Goal: Task Accomplishment & Management: Use online tool/utility

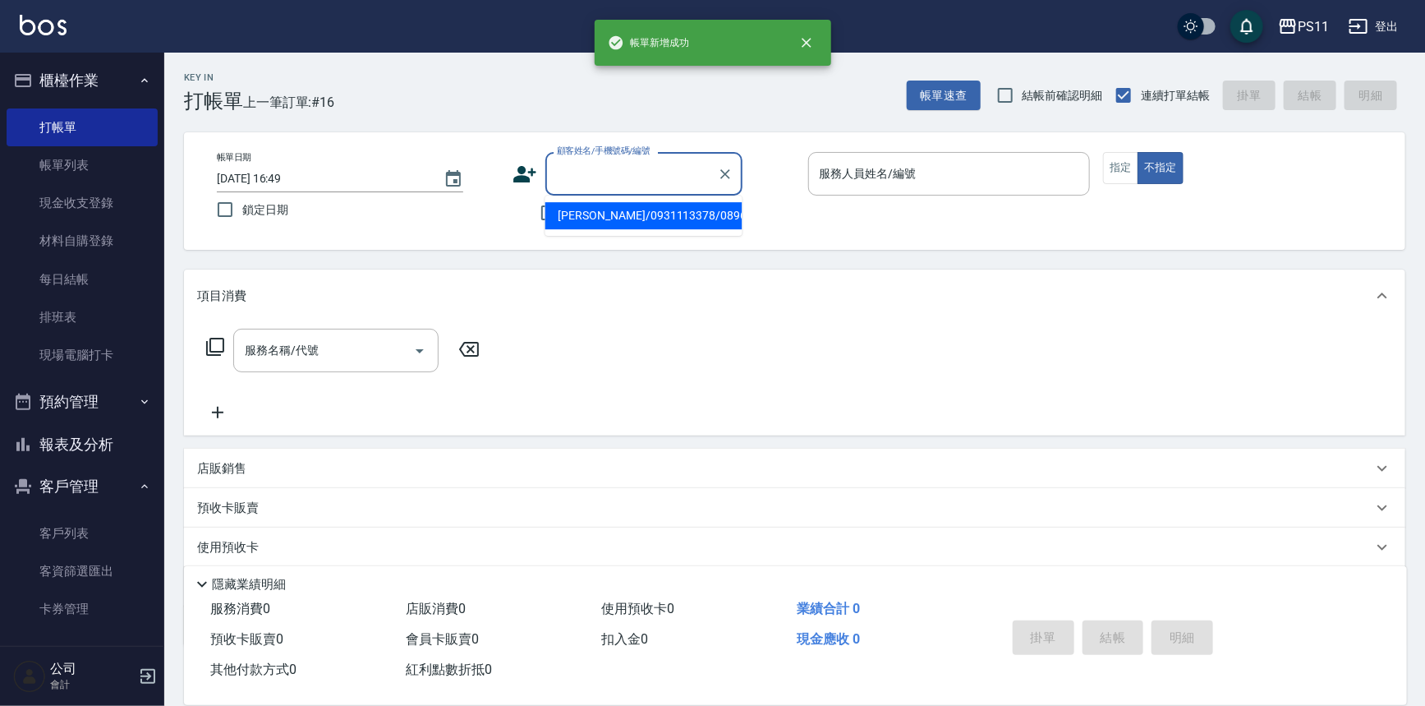
click at [574, 184] on input "顧客姓名/手機號碼/編號" at bounding box center [632, 173] width 158 height 29
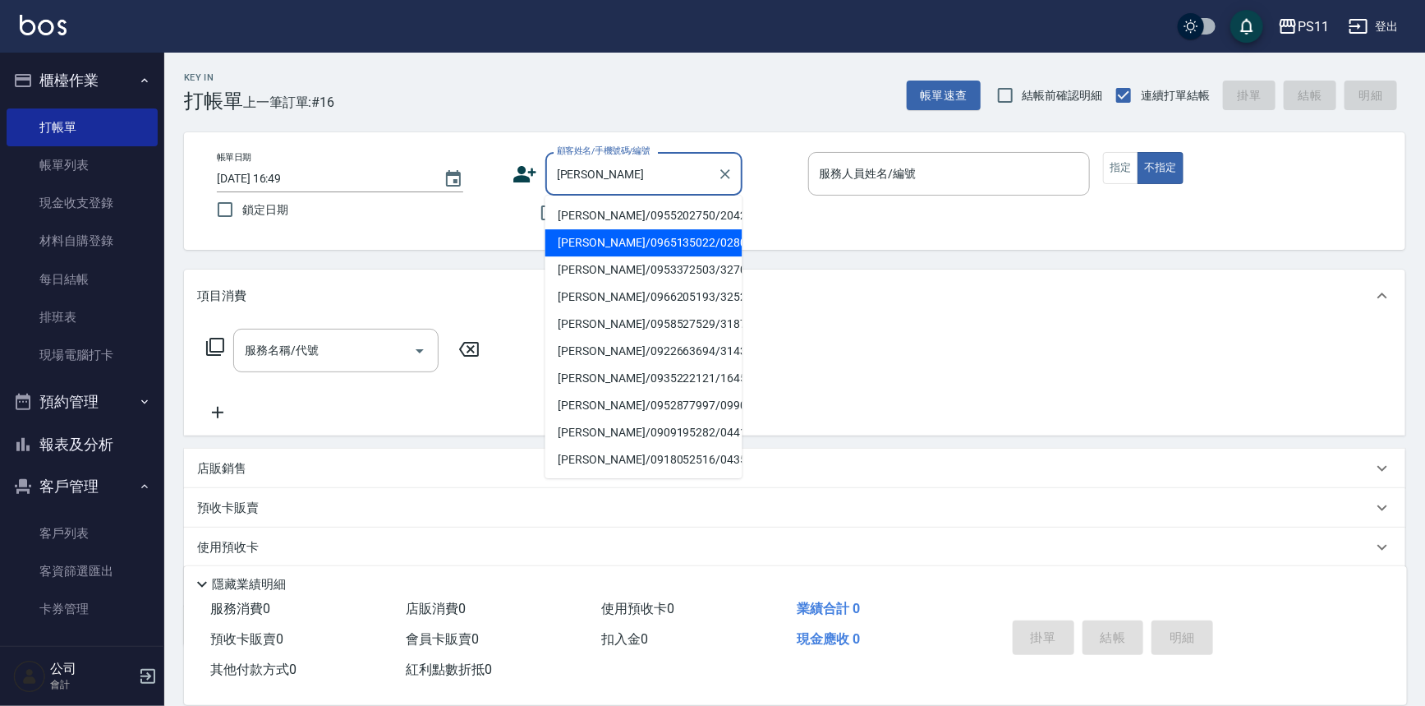
click at [609, 241] on li "[PERSON_NAME]/0965135022/0280" at bounding box center [644, 242] width 197 height 27
type input "[PERSON_NAME]/0965135022/0280"
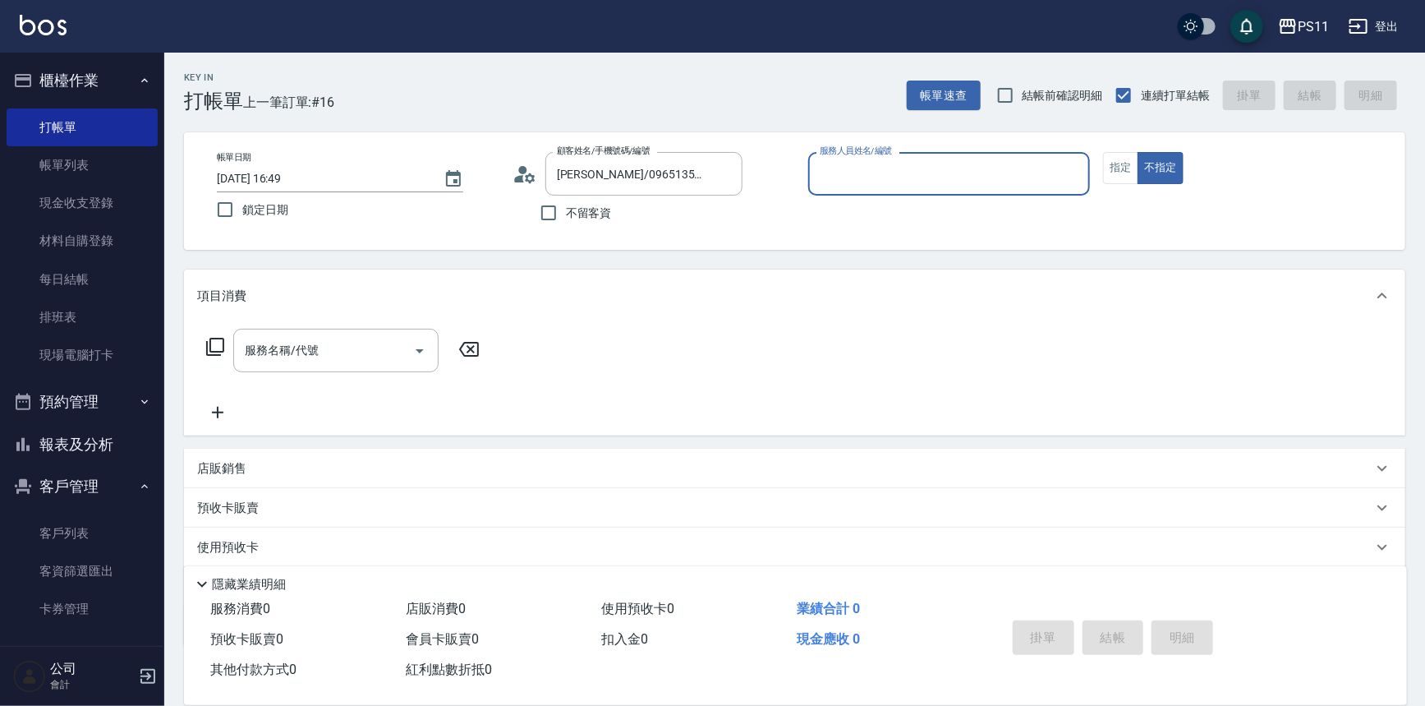
click at [989, 167] on input "服務人員姓名/編號" at bounding box center [950, 173] width 268 height 29
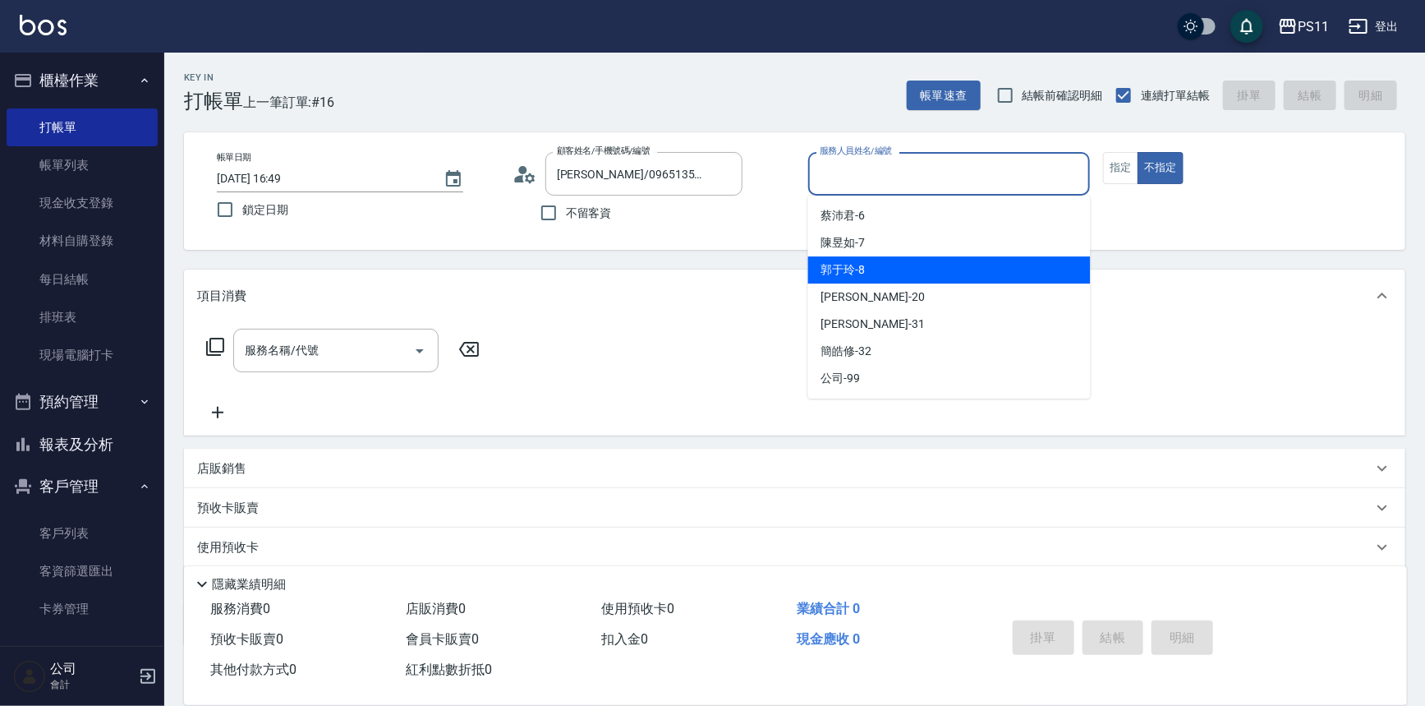
click at [949, 269] on div "郭于玲 -8" at bounding box center [949, 269] width 283 height 27
type input "郭于玲-8"
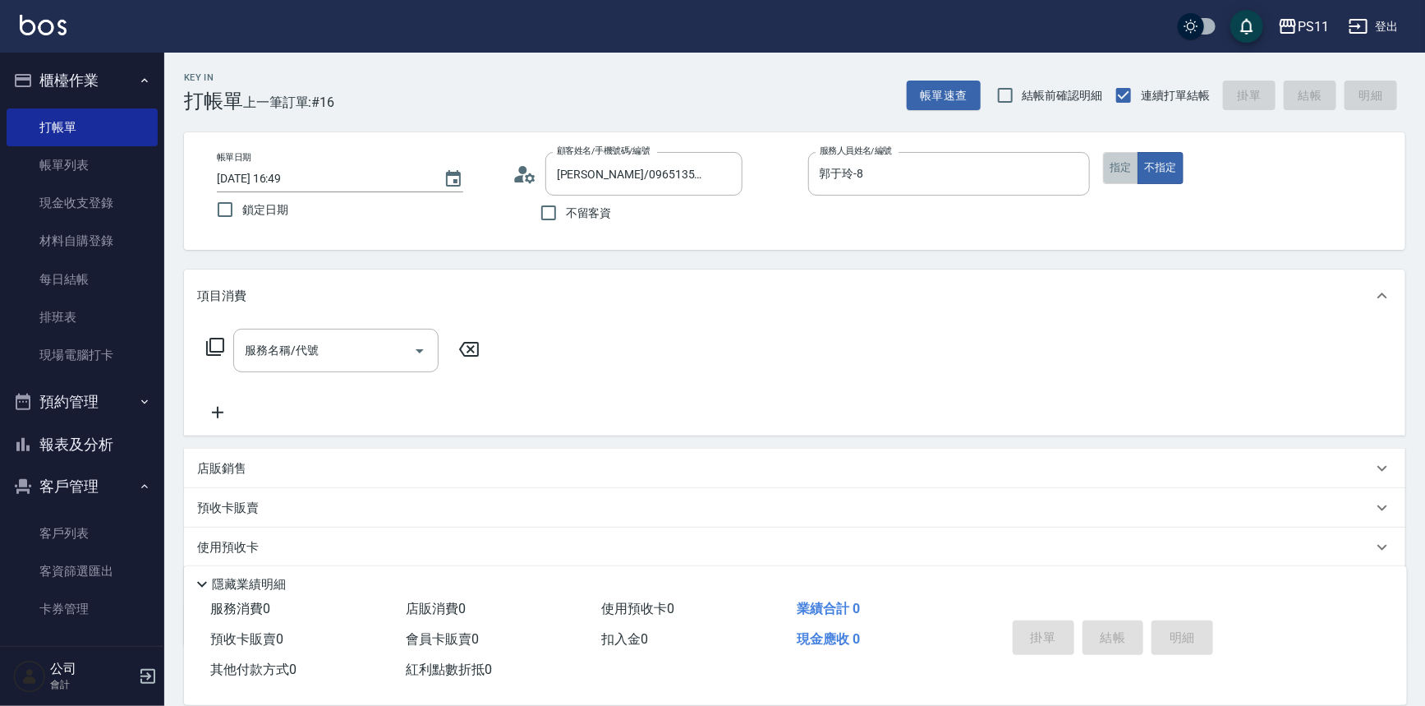
click at [1129, 168] on button "指定" at bounding box center [1120, 168] width 35 height 32
click at [219, 346] on icon at bounding box center [215, 347] width 20 height 20
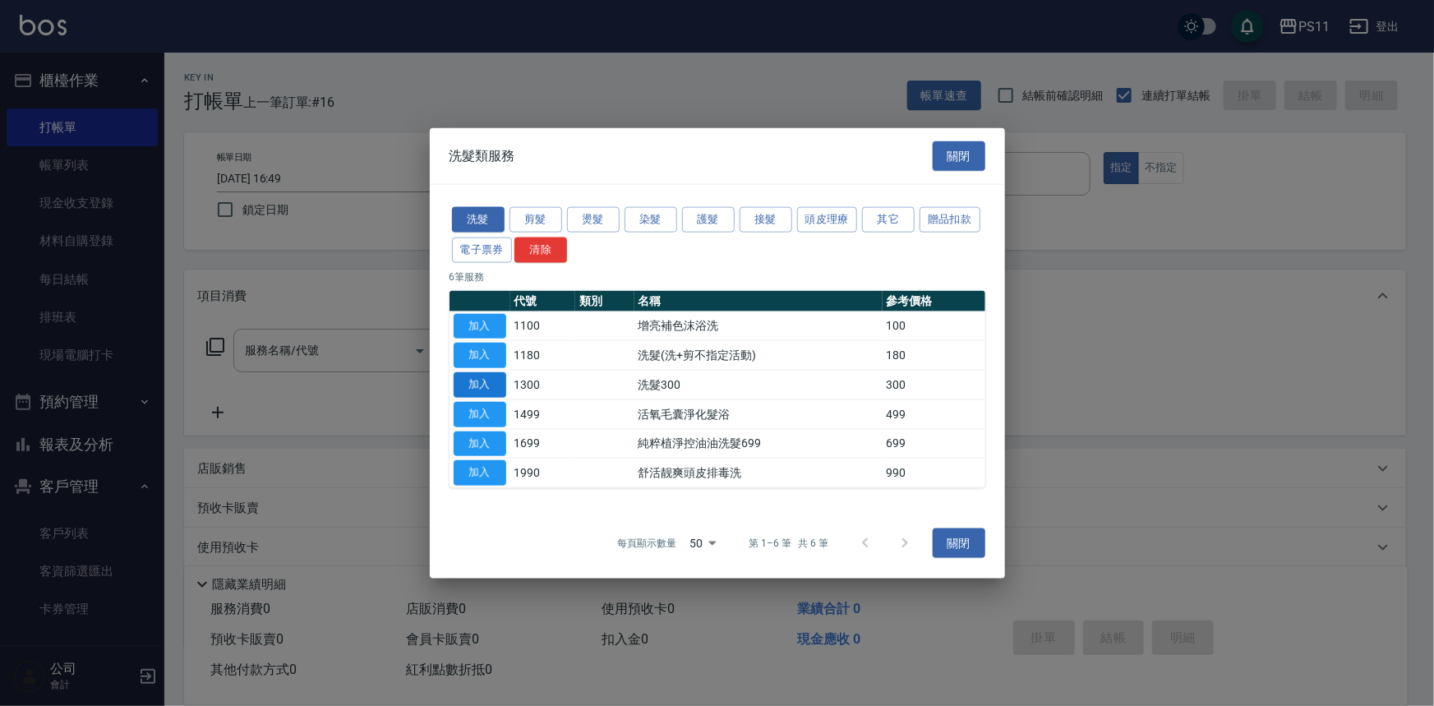
click at [474, 372] on button "加入" at bounding box center [480, 384] width 53 height 25
type input "洗髮300(1300)"
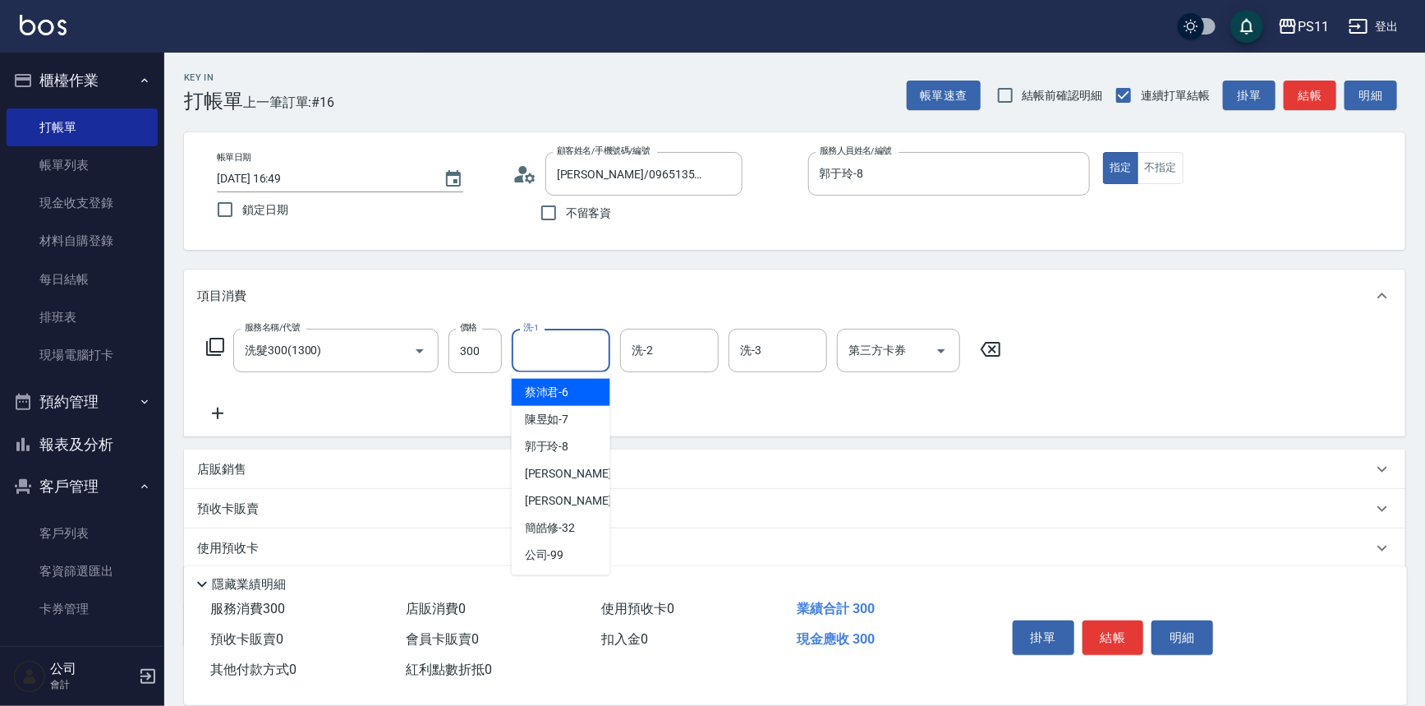
click at [535, 364] on input "洗-1" at bounding box center [561, 350] width 84 height 29
type input "[PERSON_NAME]-20"
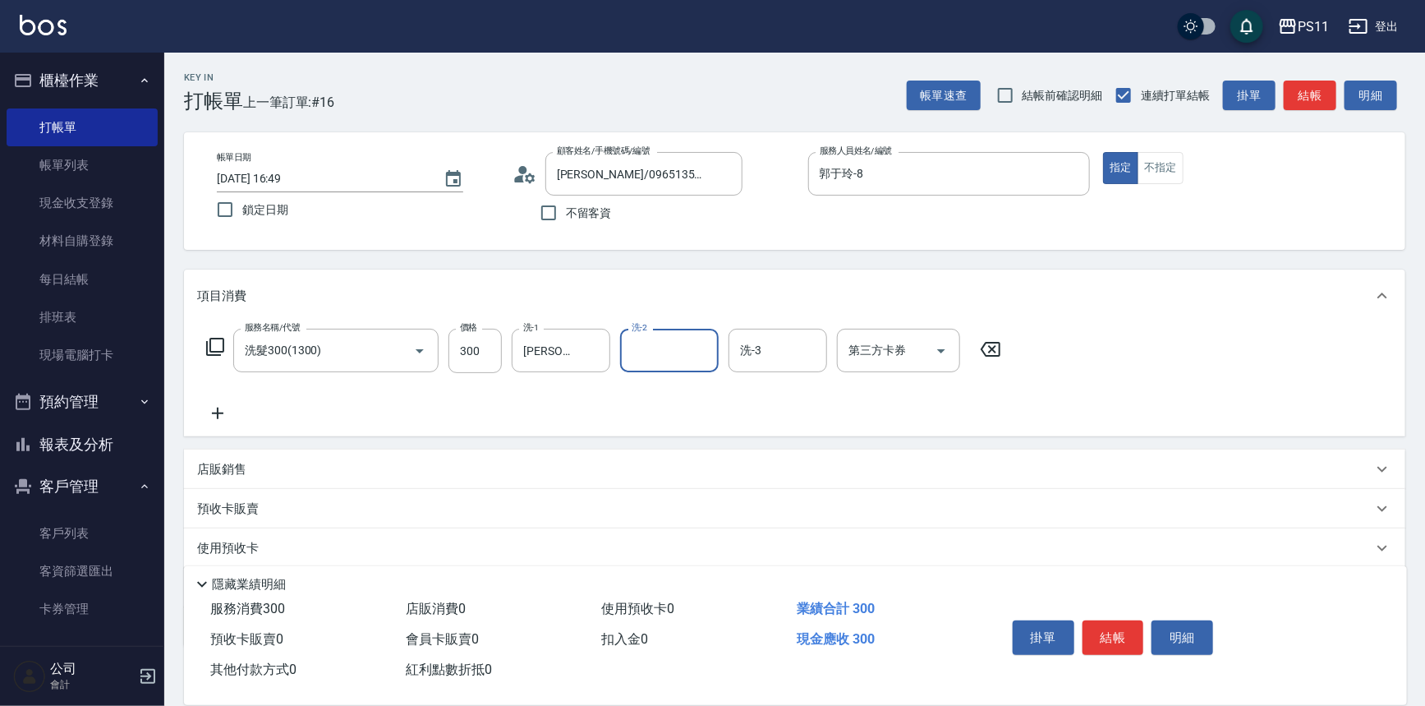
click at [223, 409] on icon at bounding box center [217, 413] width 41 height 20
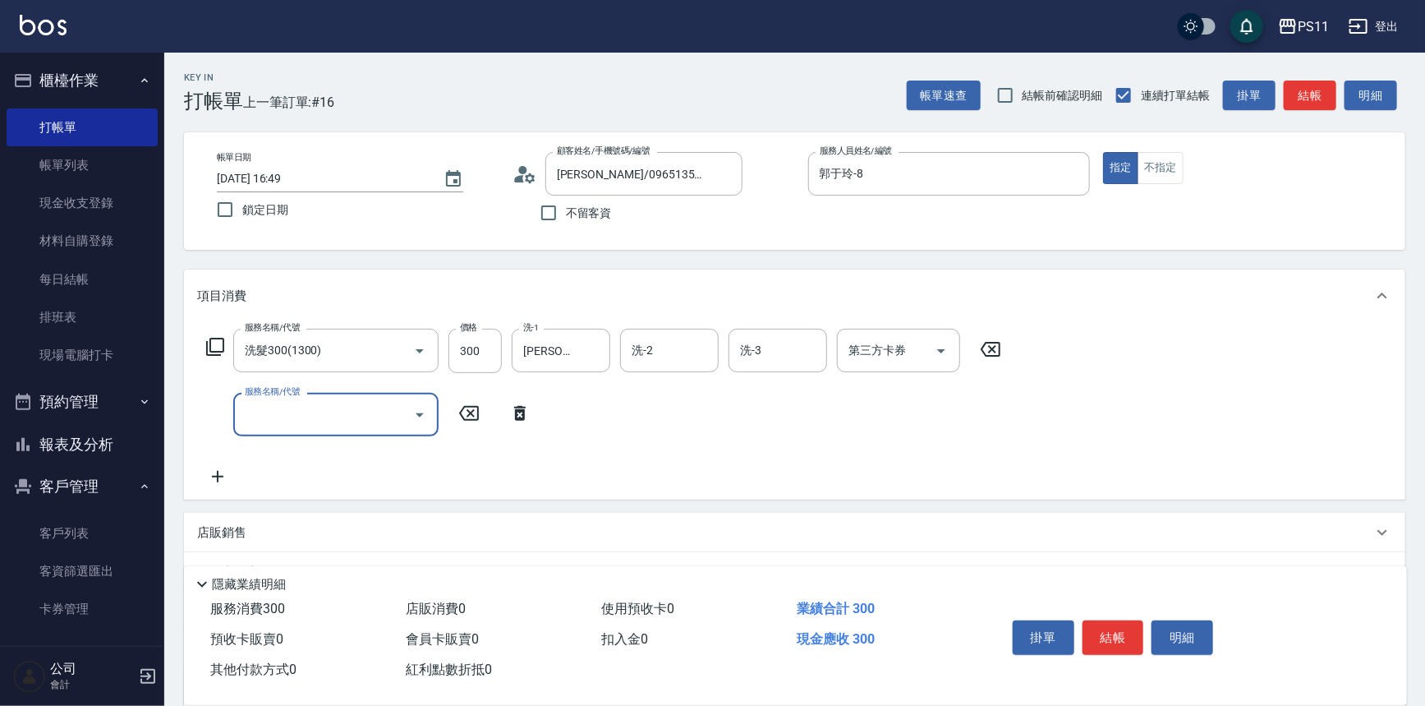
click at [225, 407] on div "服務名稱/代號 服務名稱/代號" at bounding box center [368, 415] width 343 height 44
click at [427, 421] on icon "Open" at bounding box center [420, 415] width 20 height 20
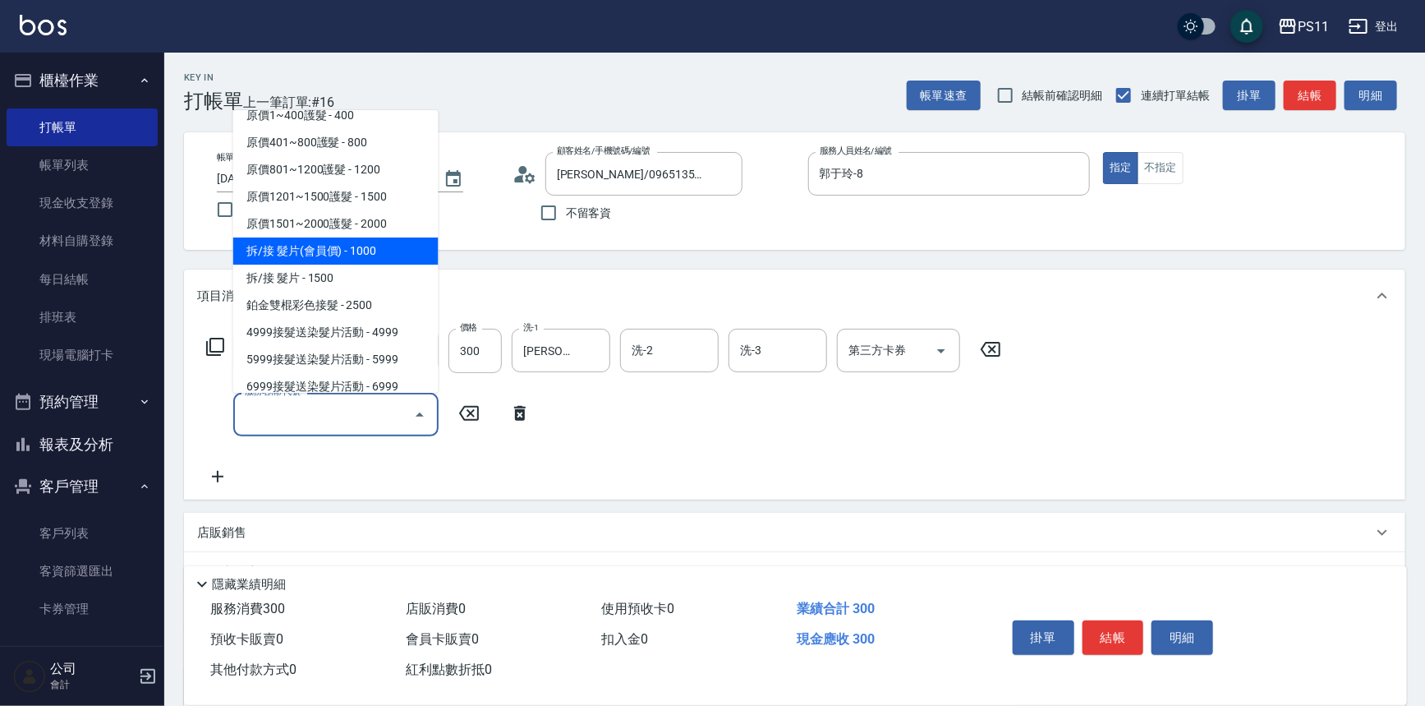
scroll to position [970, 0]
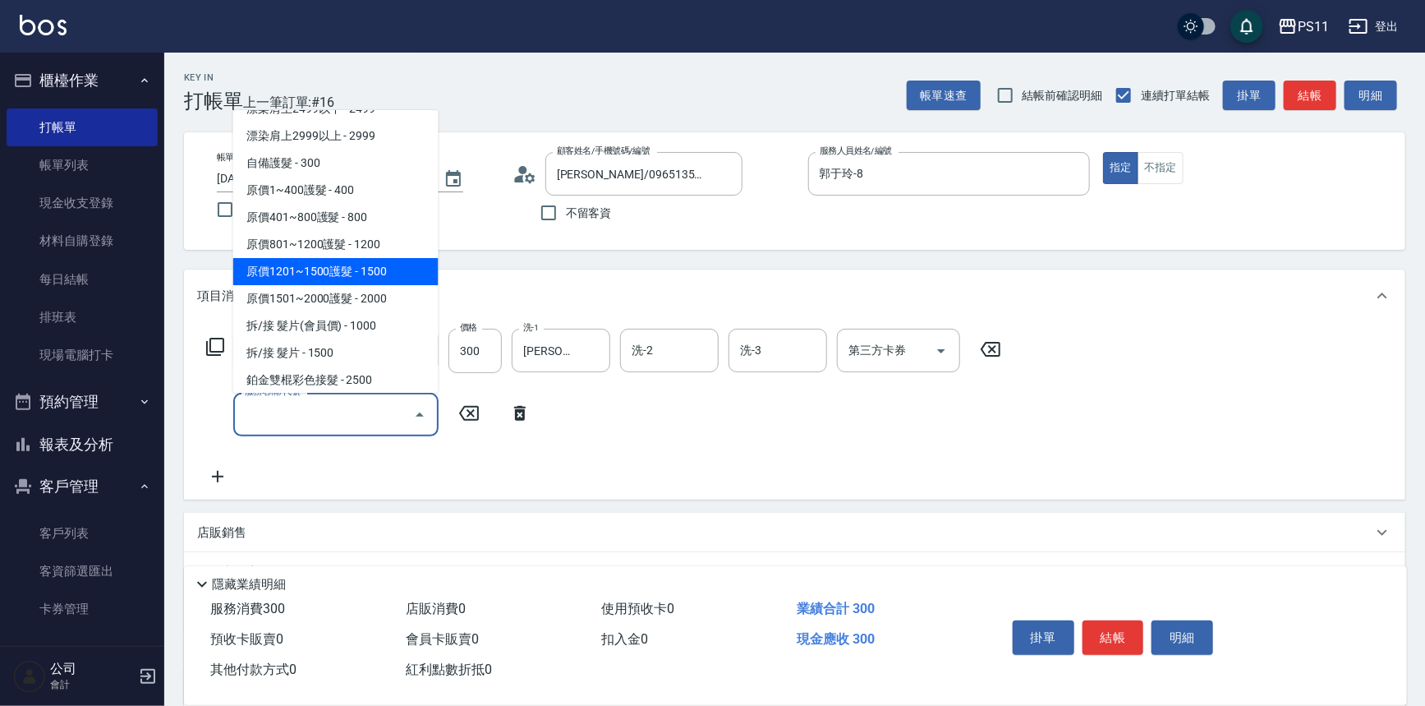
click at [402, 274] on span "原價1201~1500護髮 - 1500" at bounding box center [335, 271] width 205 height 27
type input "原價1201~1500護髮(51500)"
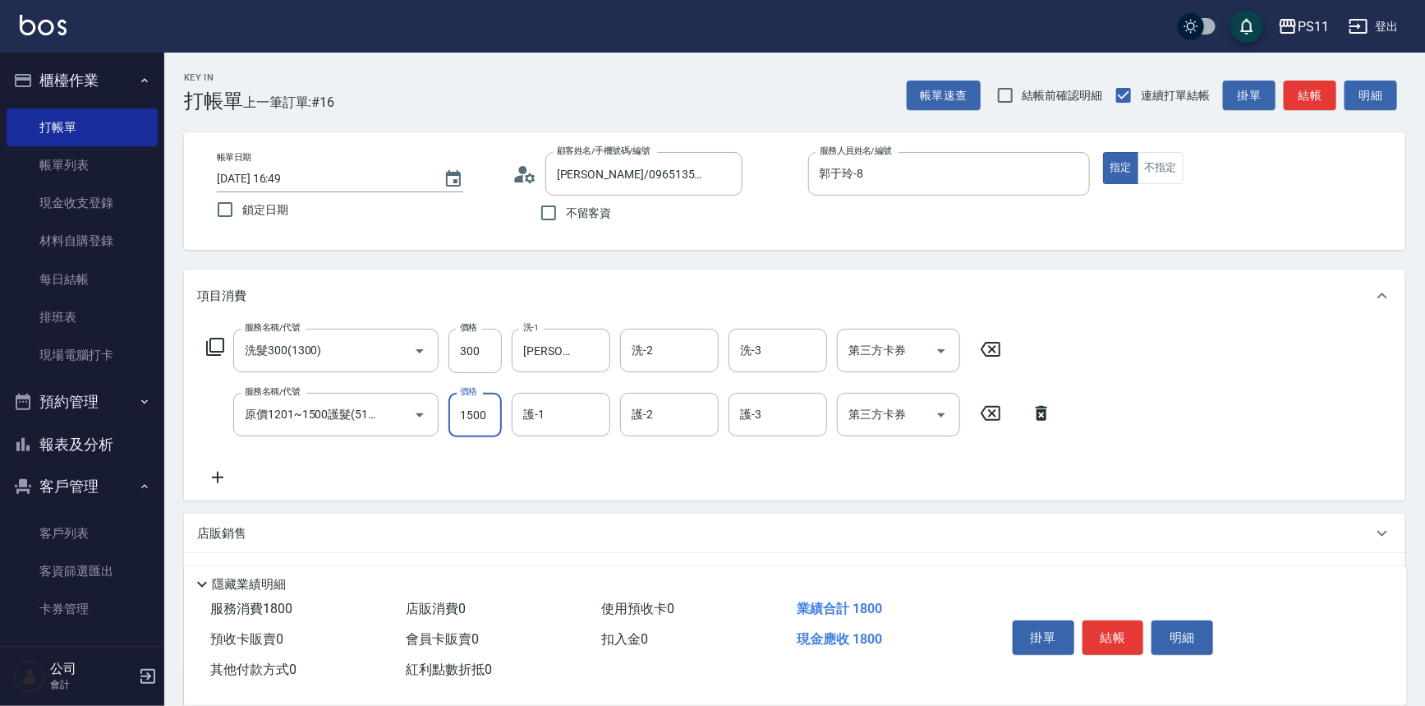
click at [482, 425] on input "1500" at bounding box center [475, 415] width 53 height 44
type input "750"
type input "[PERSON_NAME]-20"
click at [1112, 629] on button "結帳" at bounding box center [1114, 637] width 62 height 35
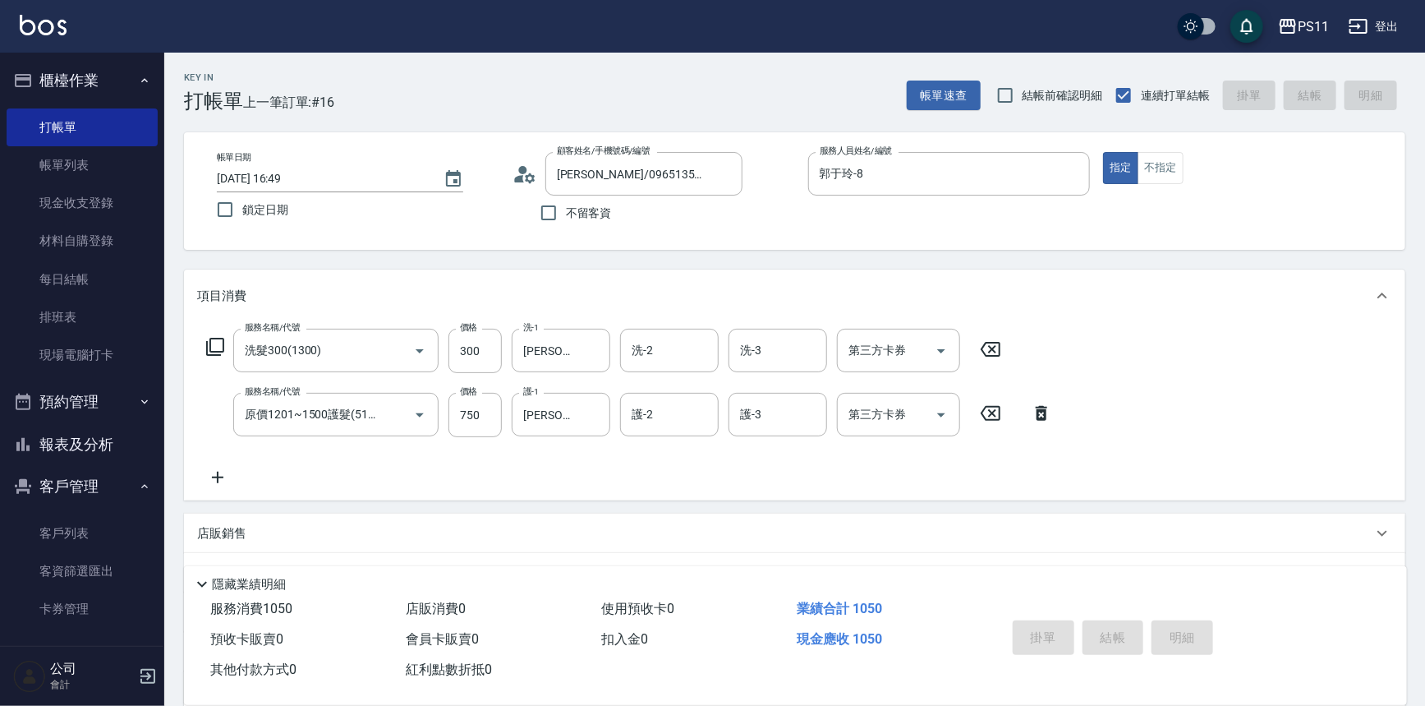
type input "[DATE] 17:48"
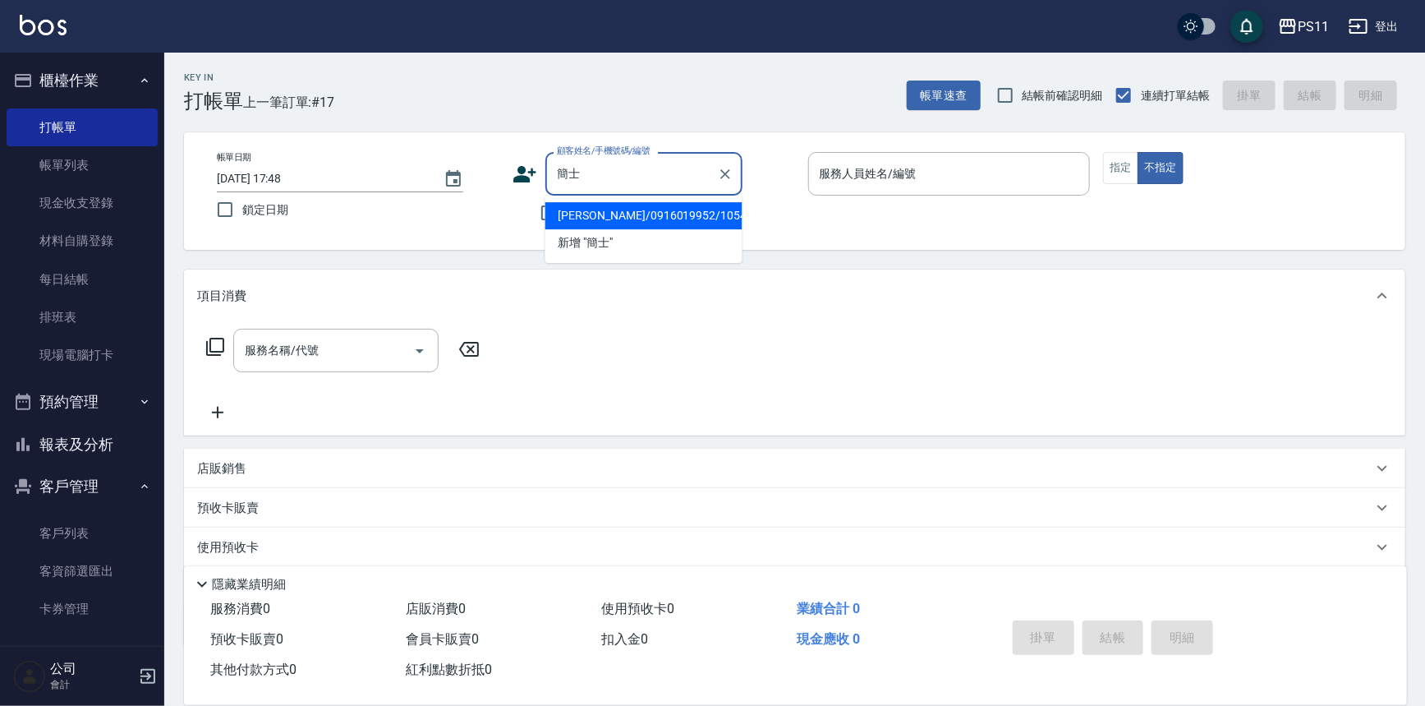
click at [707, 209] on li "[PERSON_NAME]/0916019952/1054" at bounding box center [644, 215] width 197 height 27
type input "[PERSON_NAME]/0916019952/1054"
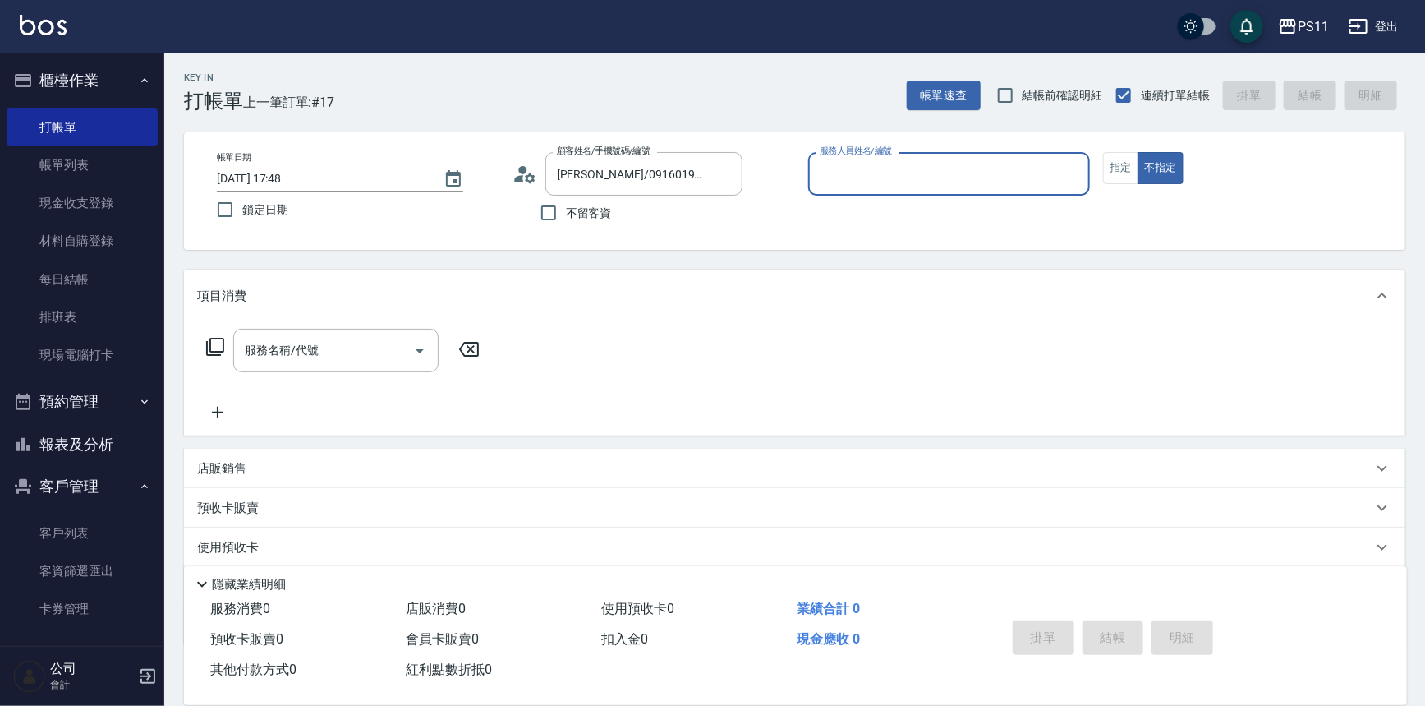
click at [875, 188] on div "服務人員姓名/編號" at bounding box center [949, 174] width 283 height 44
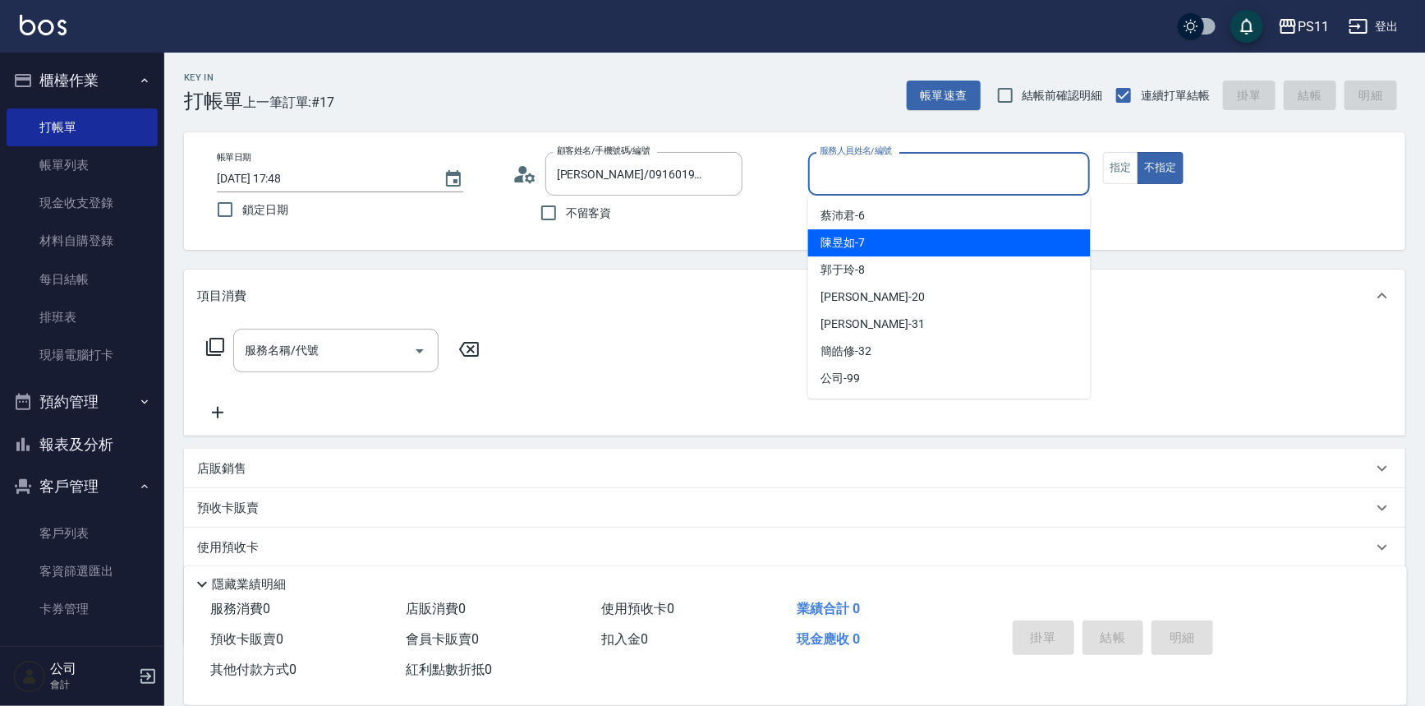
click at [884, 243] on div "陳昱如 -7" at bounding box center [949, 242] width 283 height 27
type input "陳昱如-7"
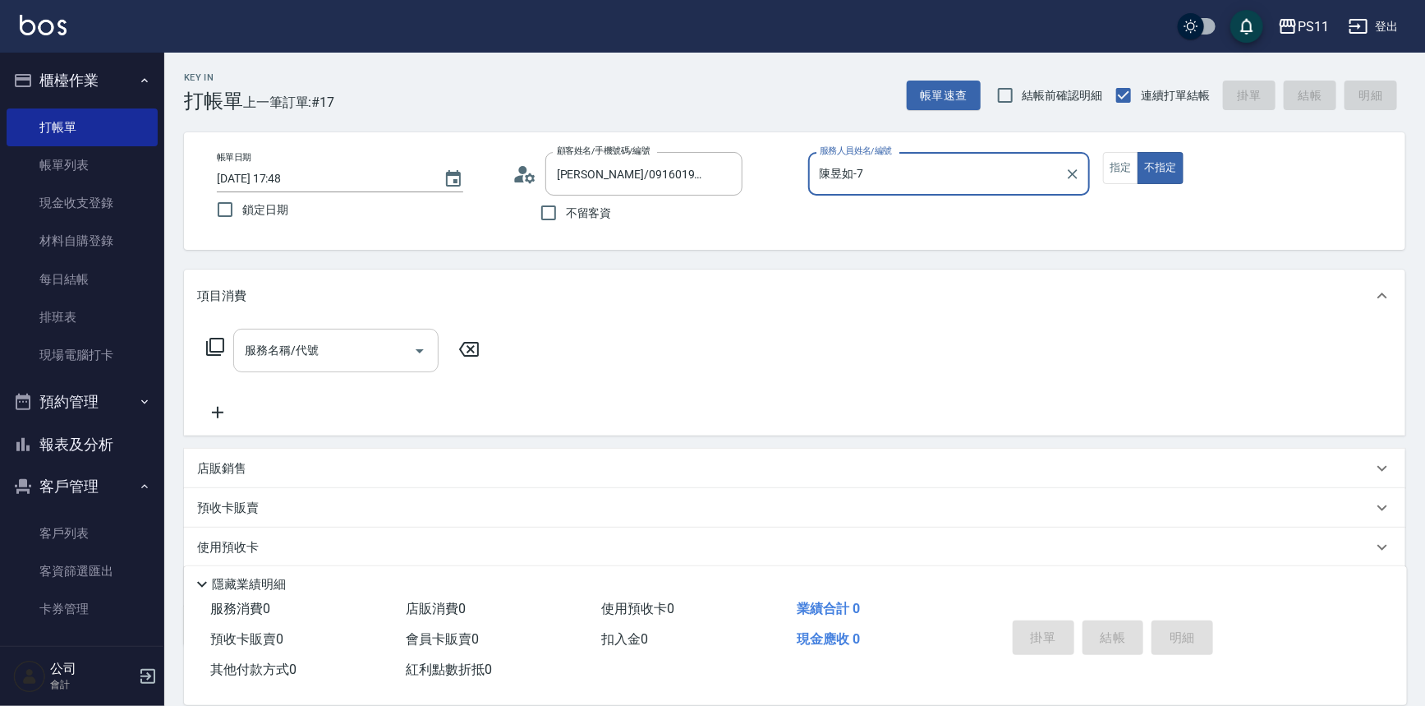
click at [340, 346] on input "服務名稱/代號" at bounding box center [324, 350] width 166 height 29
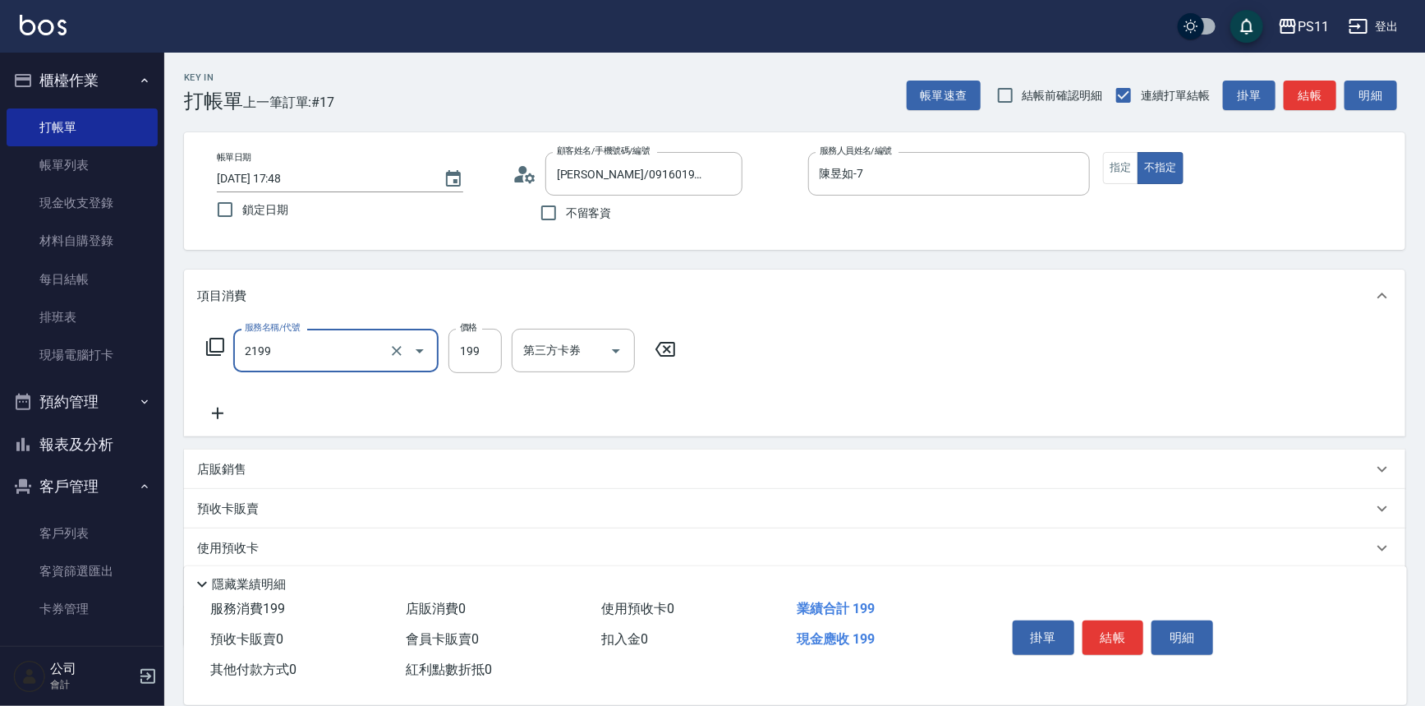
type input "不指定剪髮活動(2199)"
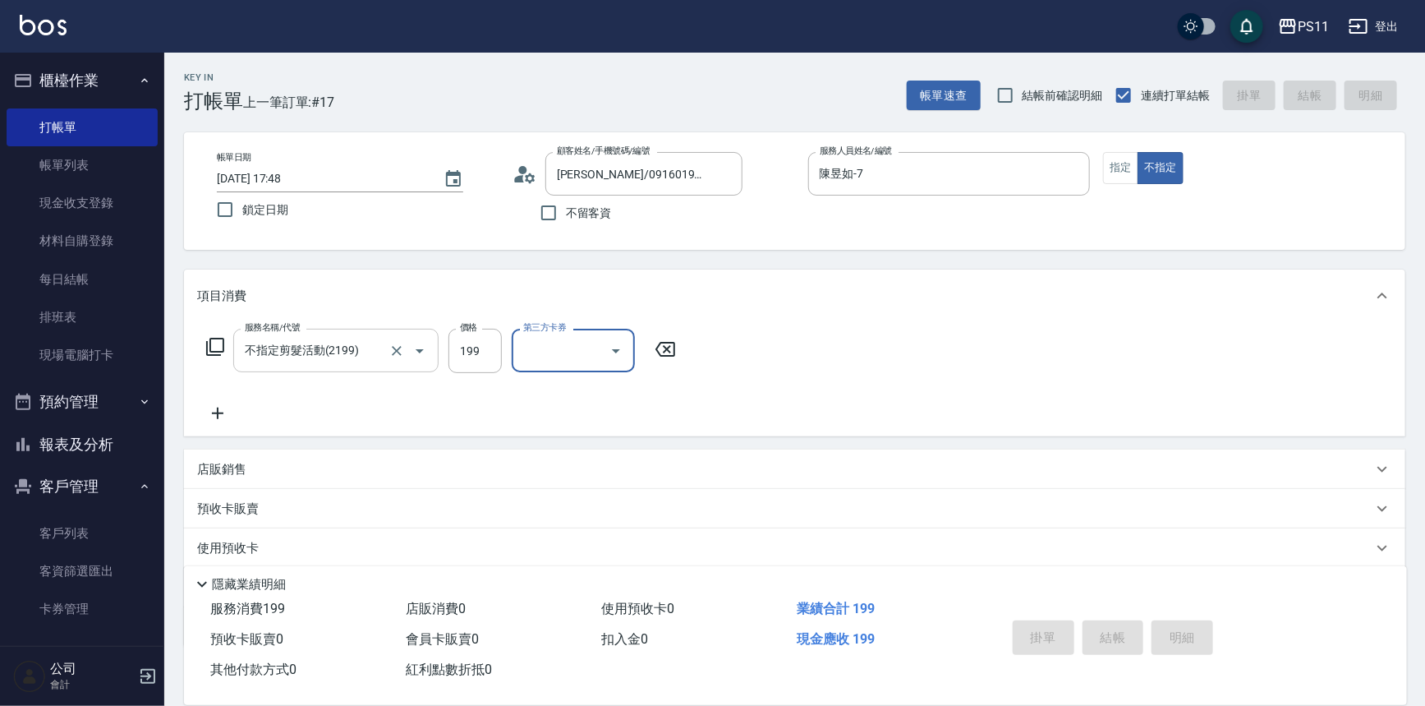
type input "[DATE] 17:55"
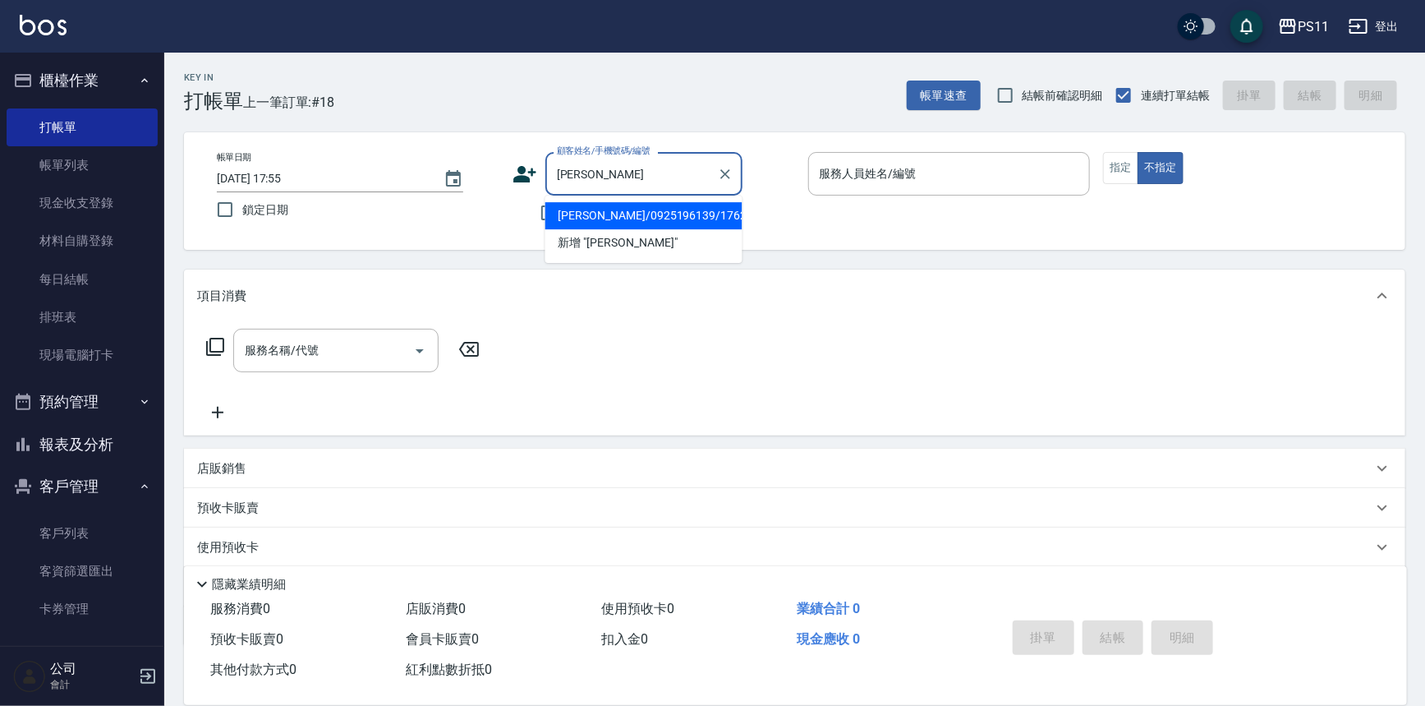
click at [583, 205] on li "[PERSON_NAME]/0925196139/1762" at bounding box center [644, 215] width 197 height 27
type input "[PERSON_NAME]/0925196139/1762"
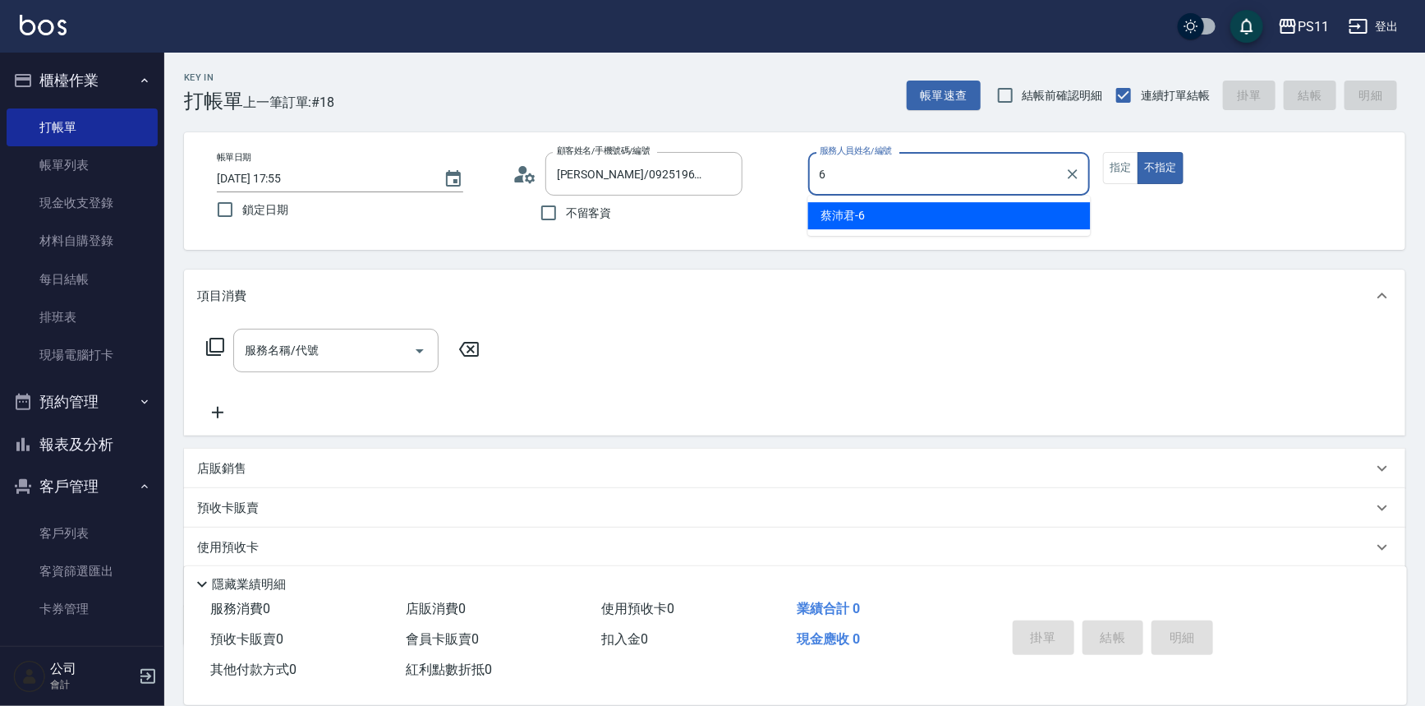
type input "[PERSON_NAME]6"
type button "false"
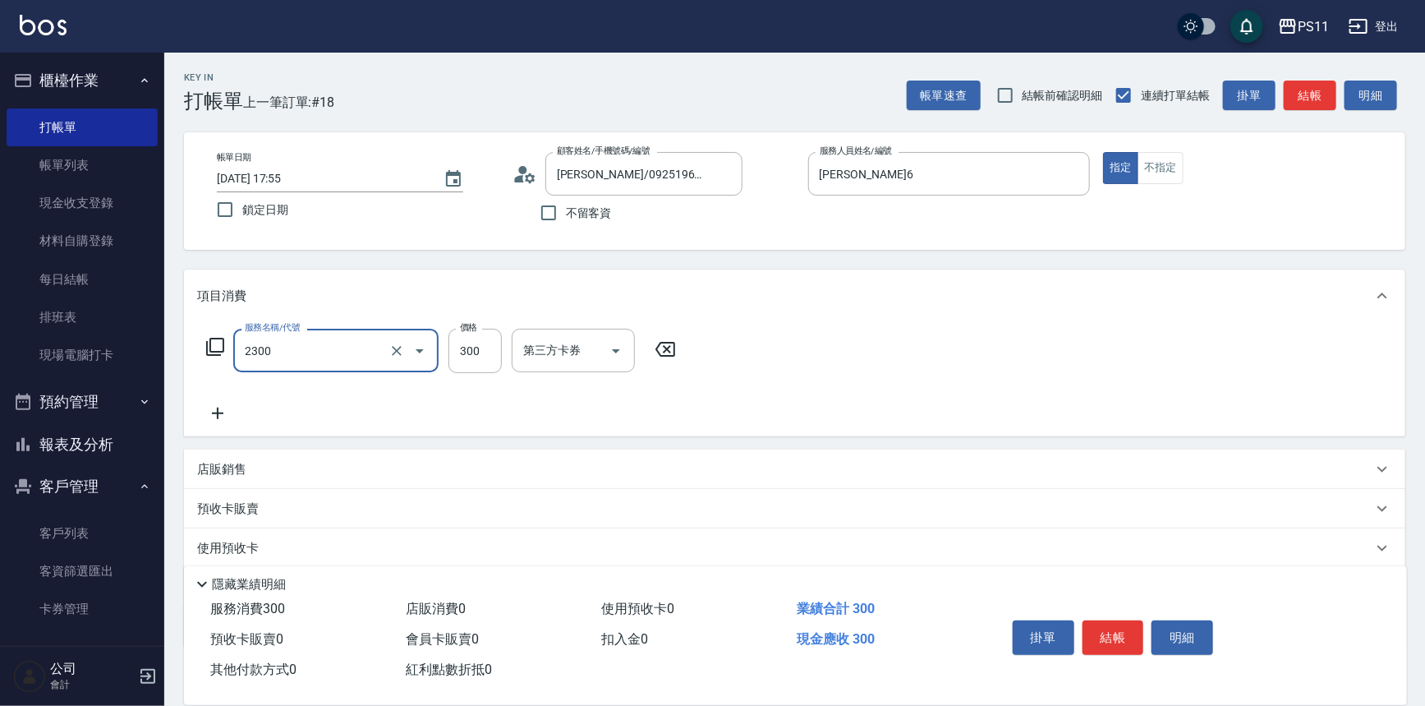
type input "剪髮(2300)"
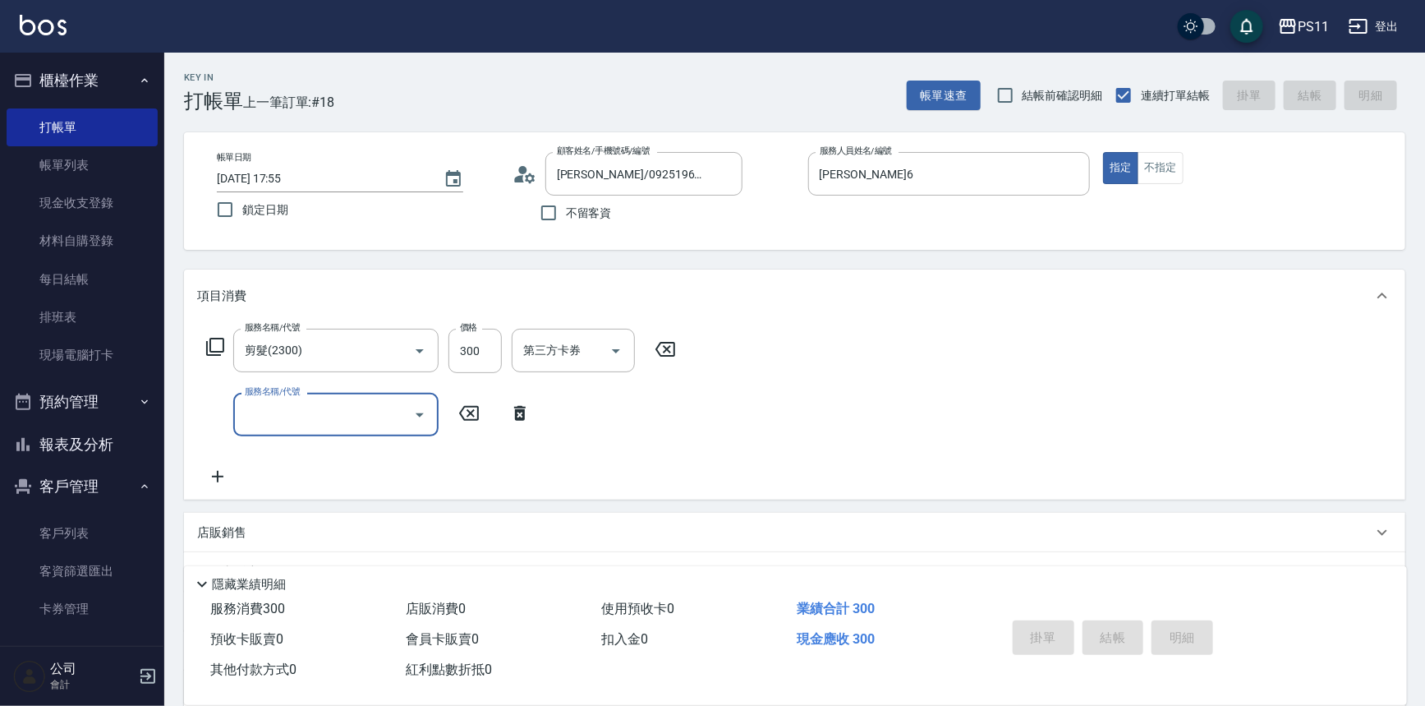
type input "[DATE] 18:00"
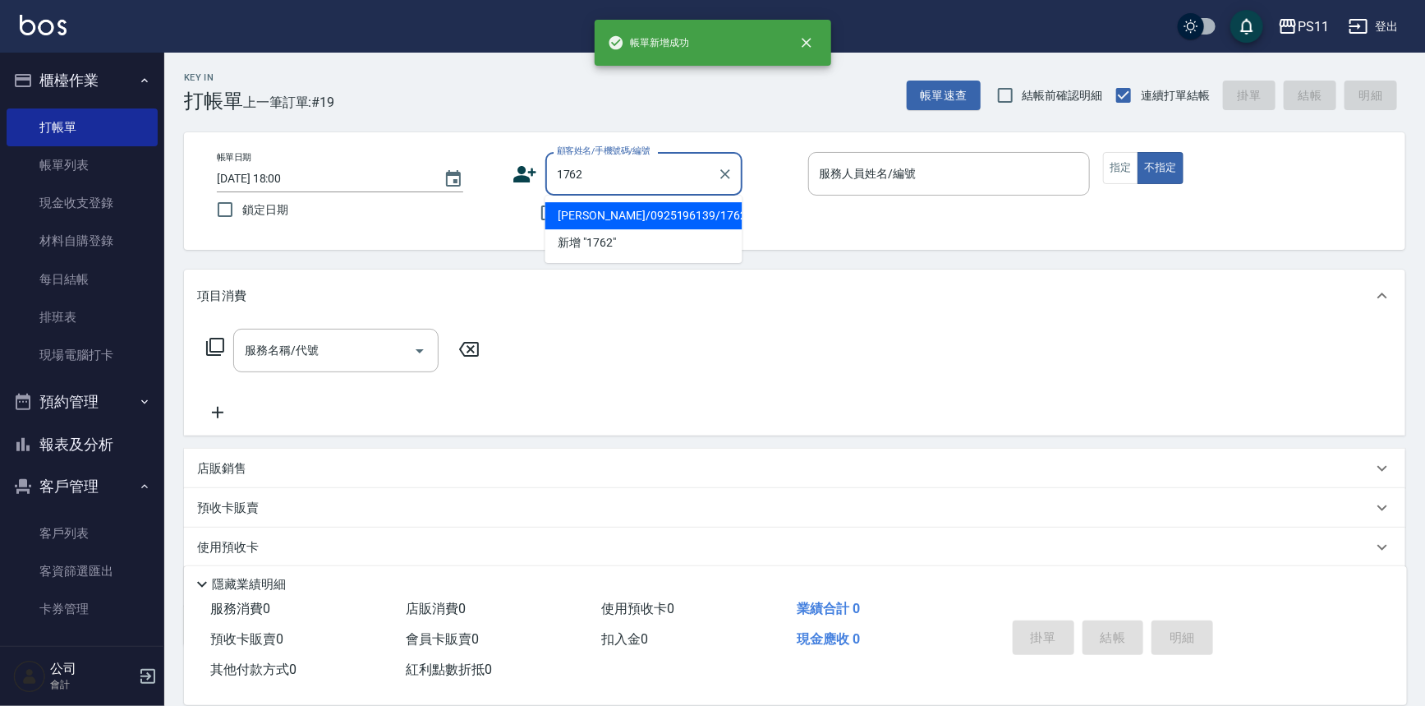
type input "[PERSON_NAME]/0925196139/1762"
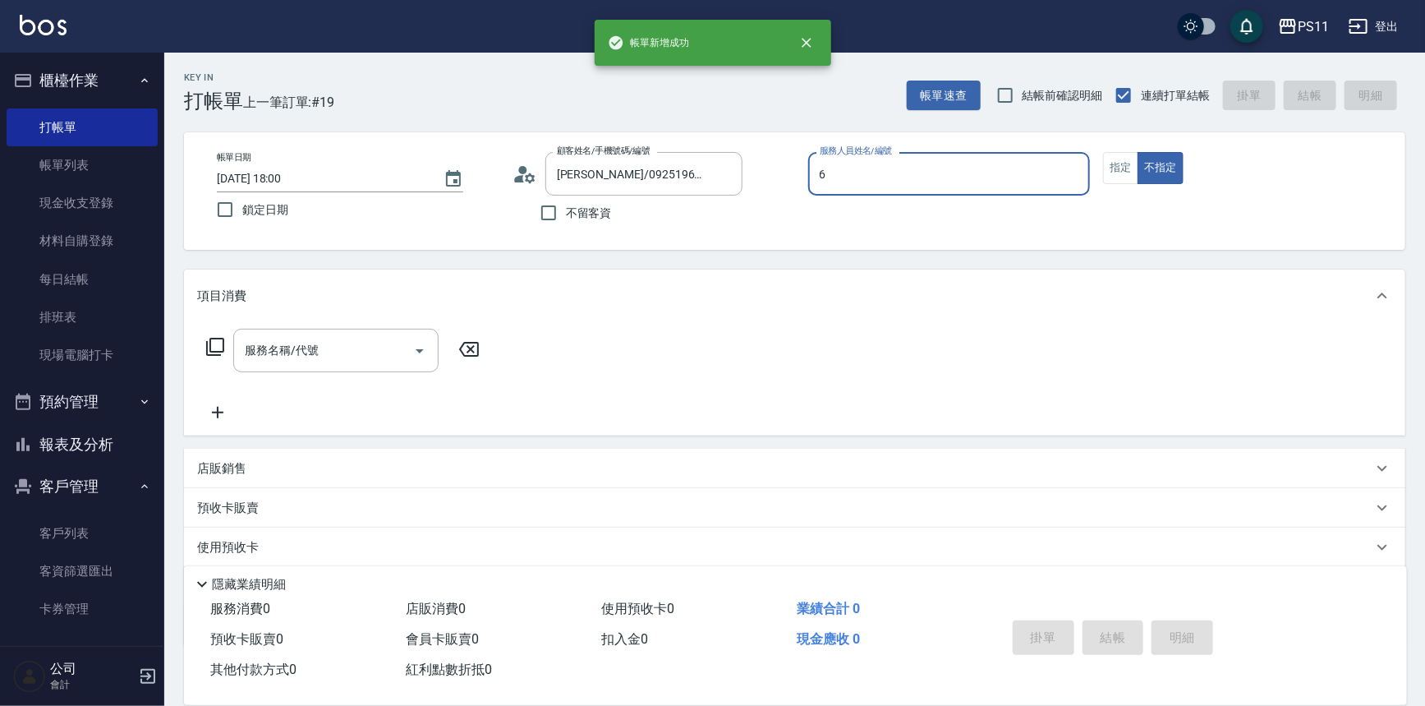
type input "[PERSON_NAME]6"
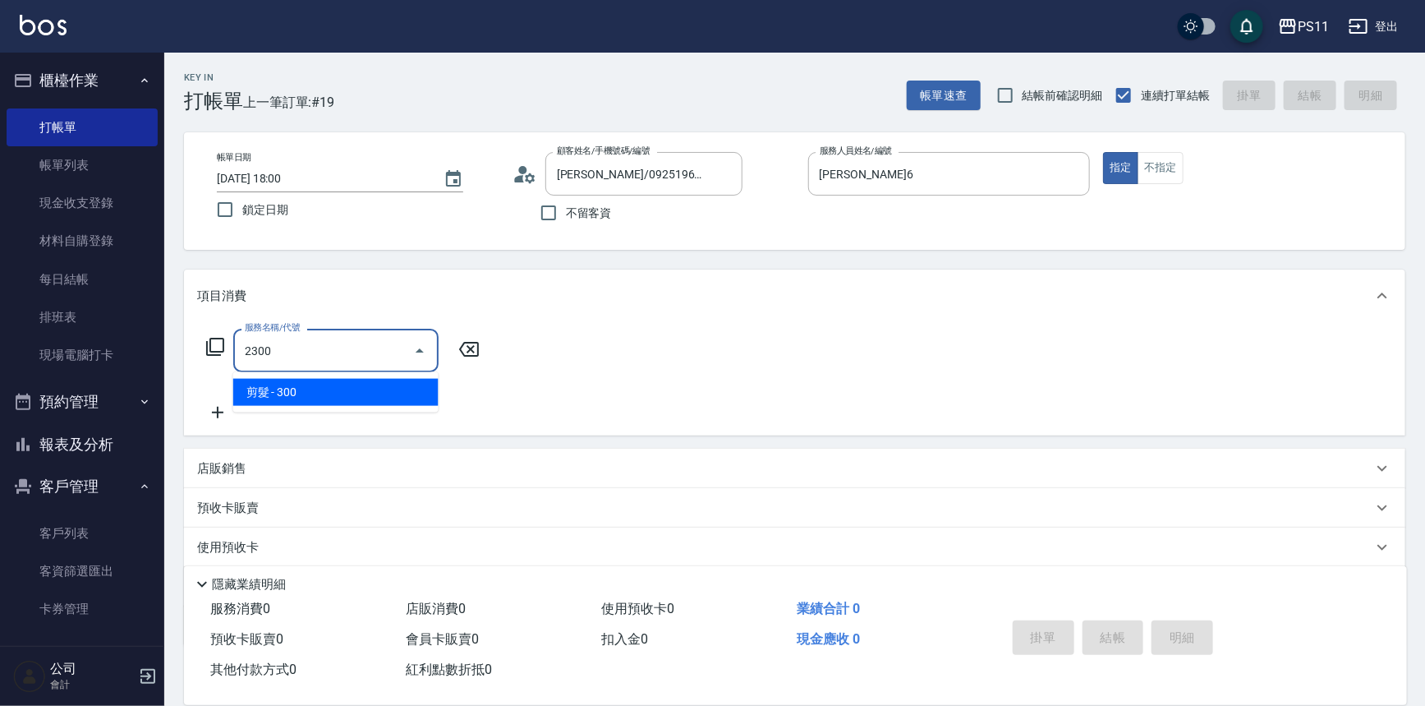
type input "剪髮(2300)"
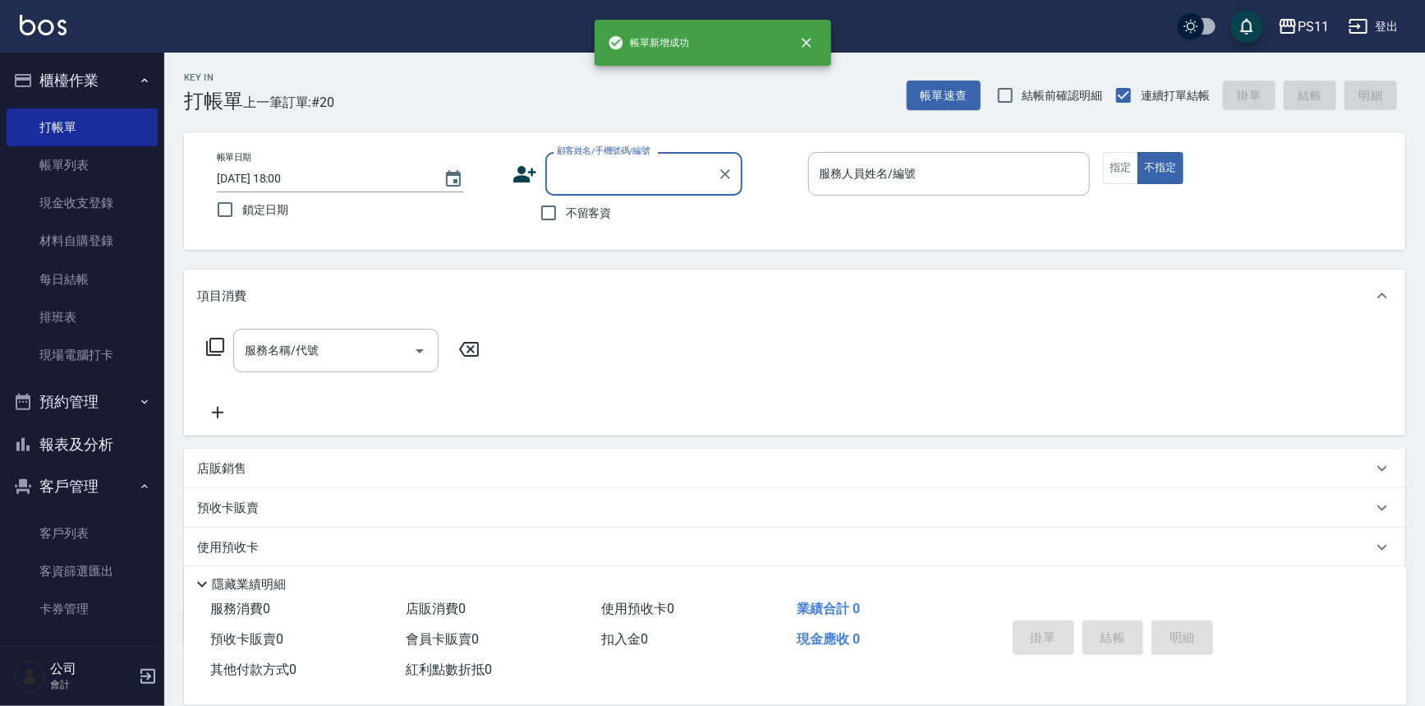
click at [111, 436] on button "報表及分析" at bounding box center [82, 444] width 151 height 43
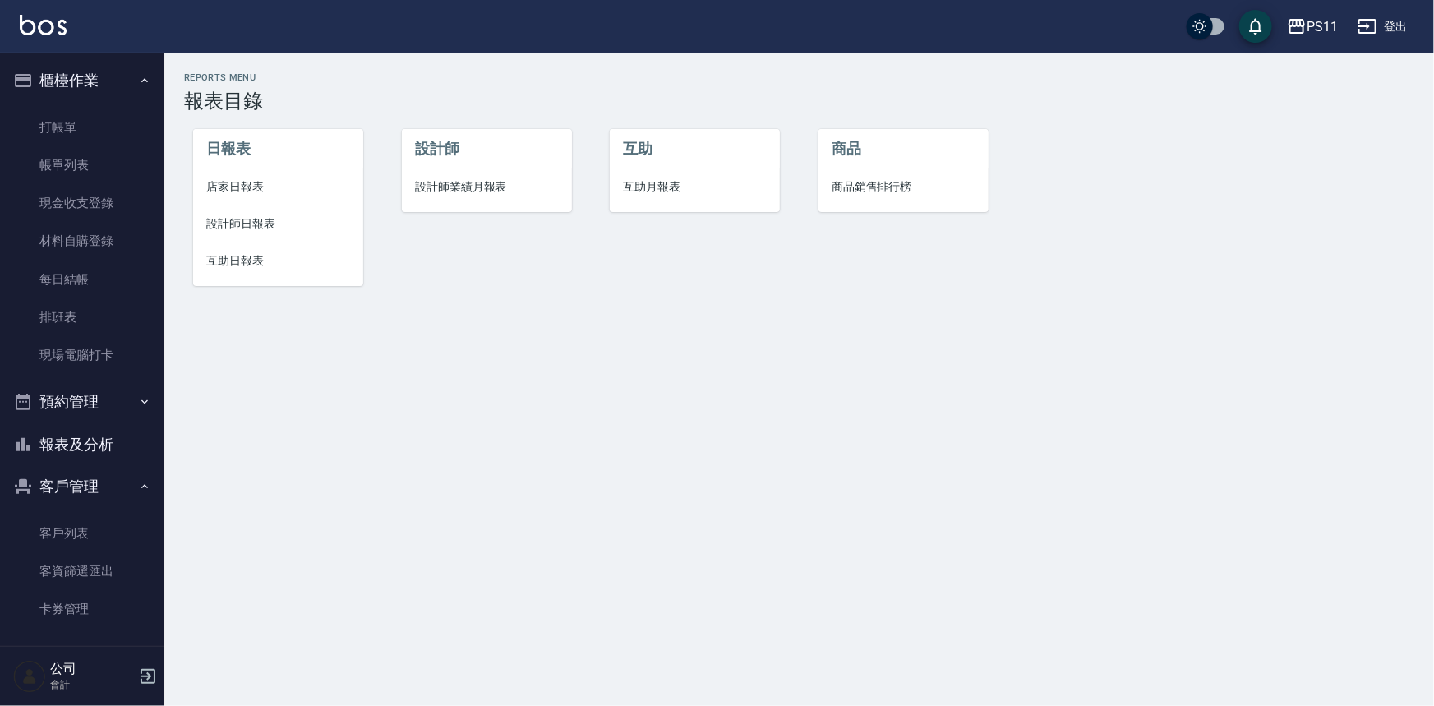
click at [231, 216] on span "設計師日報表" at bounding box center [278, 223] width 144 height 17
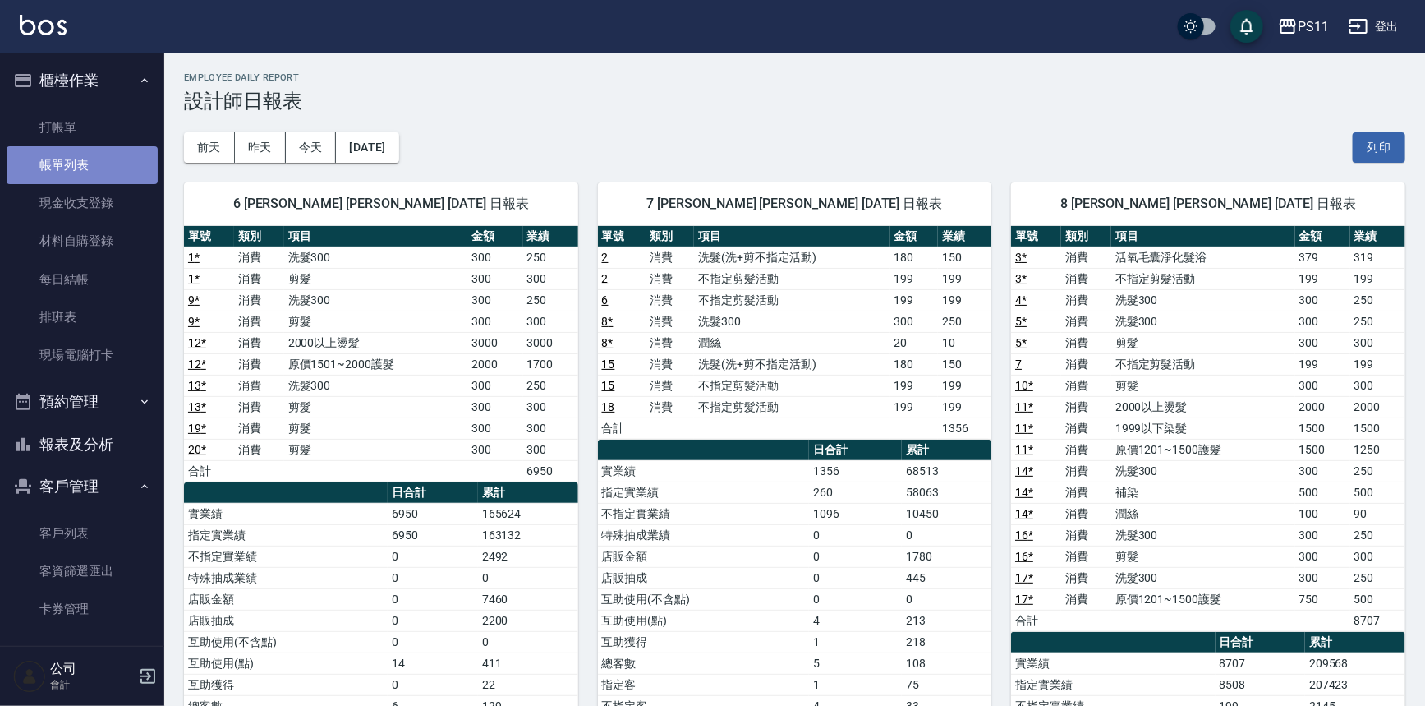
click at [106, 156] on link "帳單列表" at bounding box center [82, 165] width 151 height 38
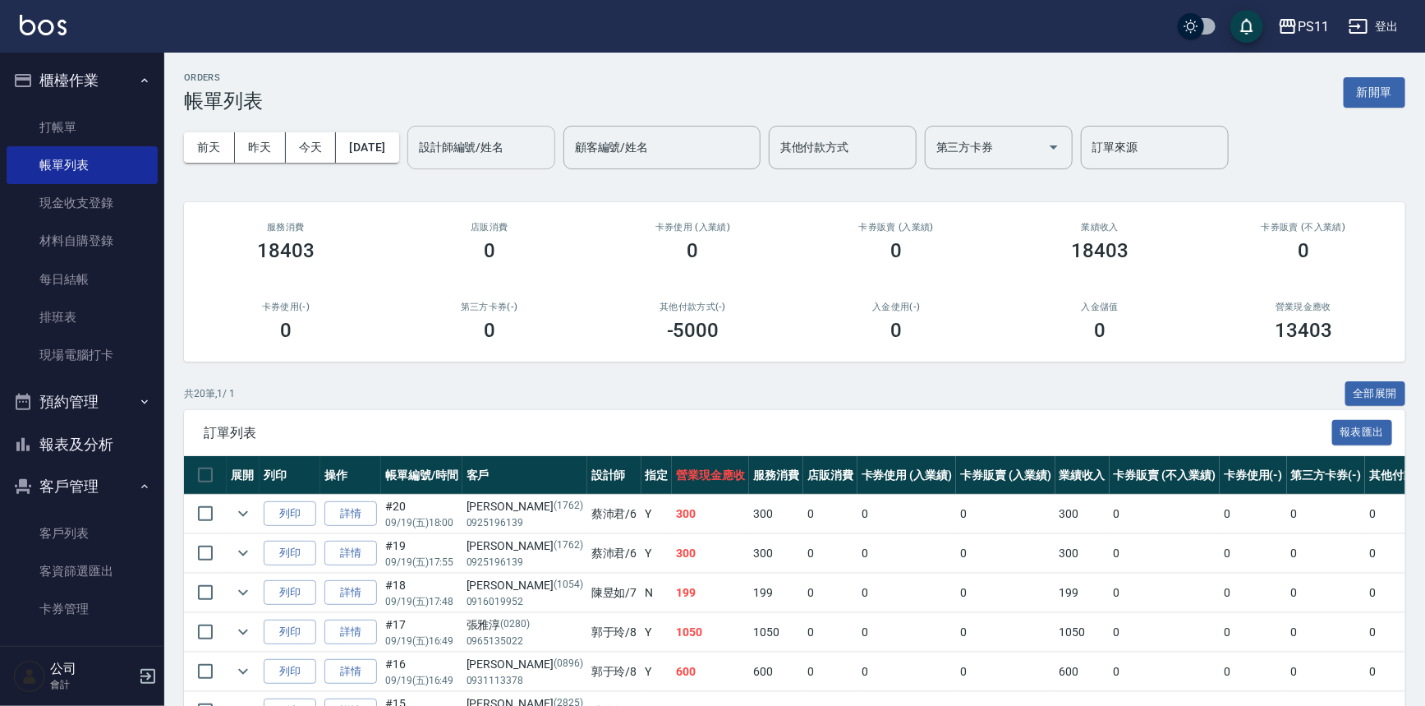
click at [458, 145] on input "設計師編號/姓名" at bounding box center [481, 147] width 133 height 29
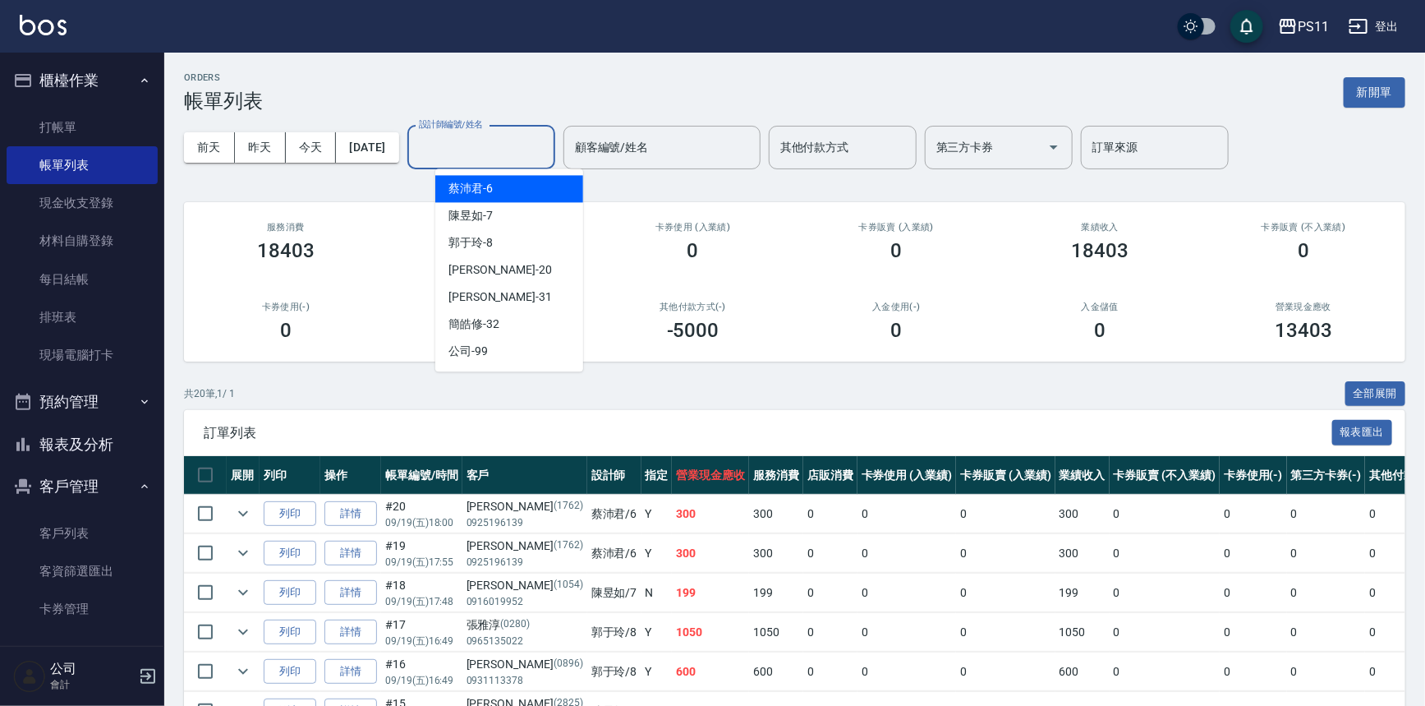
click at [488, 192] on span "[PERSON_NAME]6" at bounding box center [471, 188] width 44 height 17
type input "[PERSON_NAME]6"
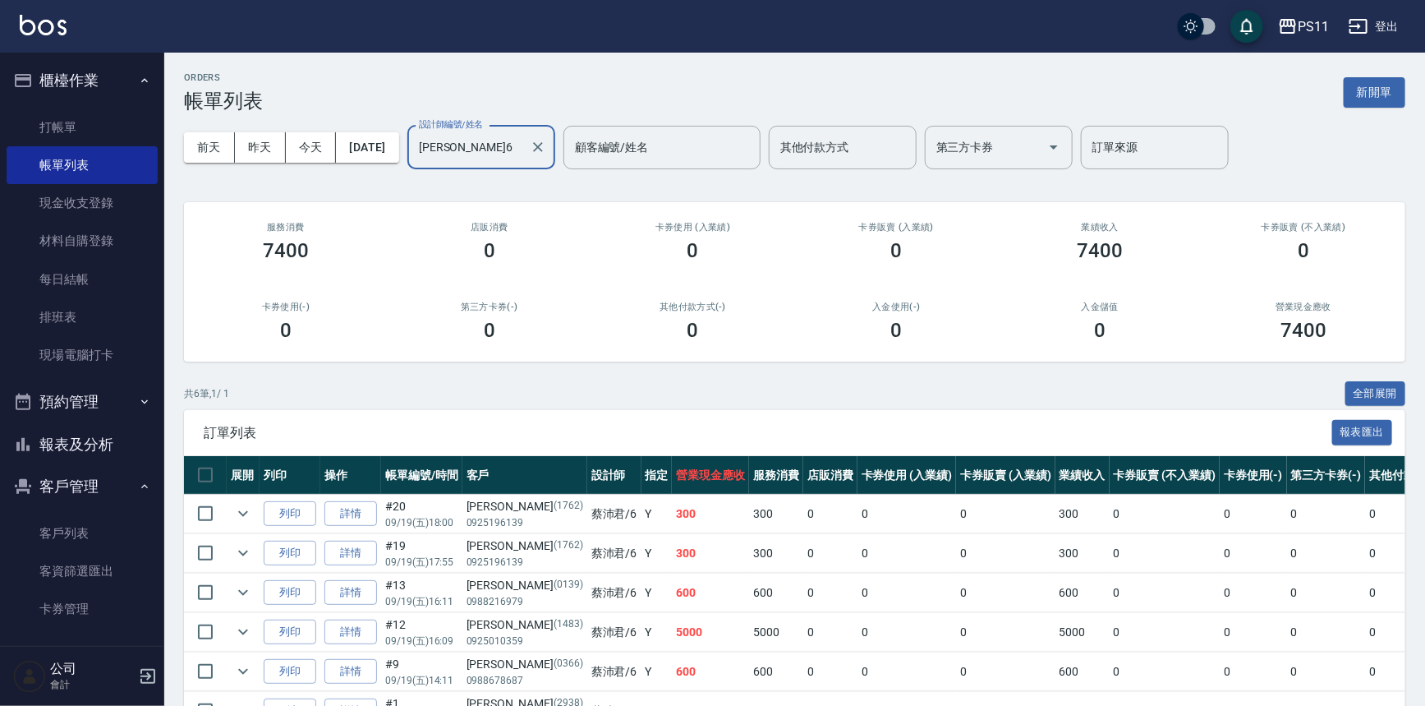
click at [87, 434] on button "報表及分析" at bounding box center [82, 444] width 151 height 43
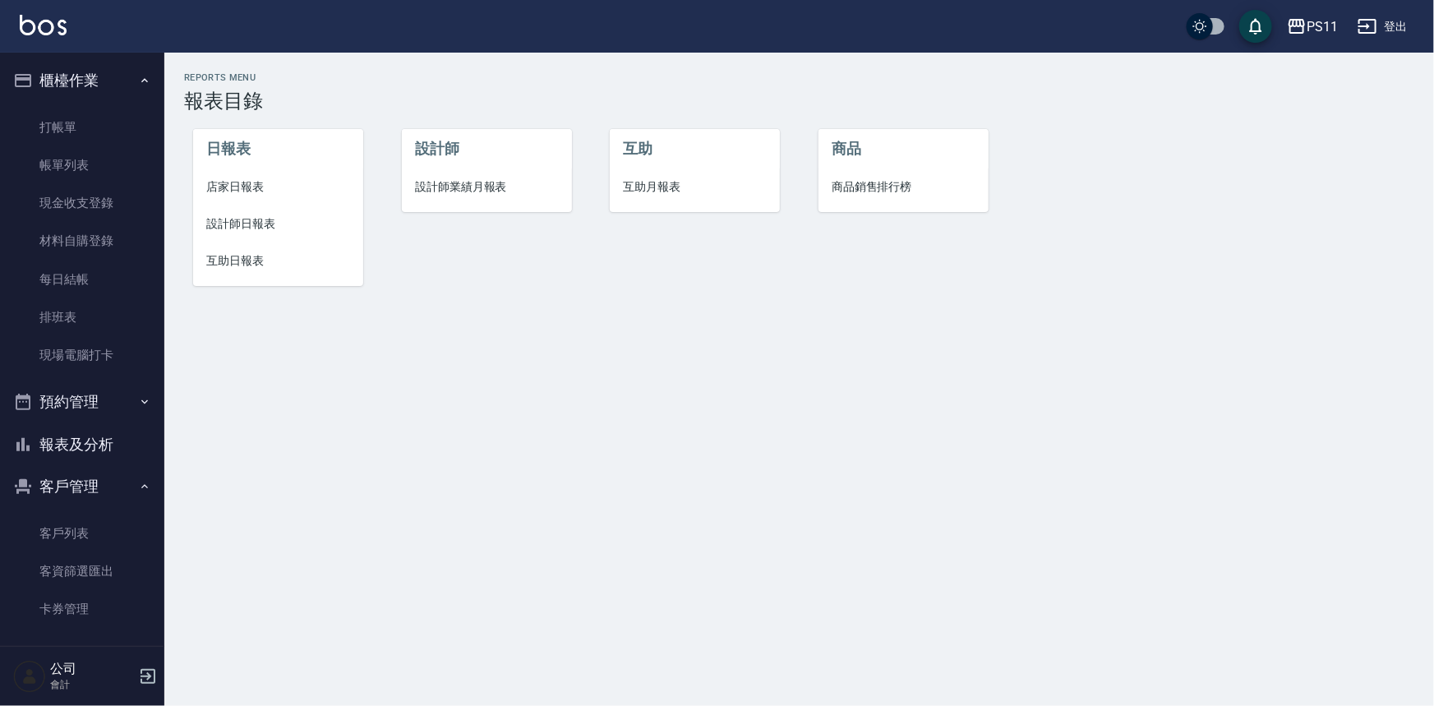
click at [245, 237] on li "設計師日報表" at bounding box center [278, 223] width 170 height 37
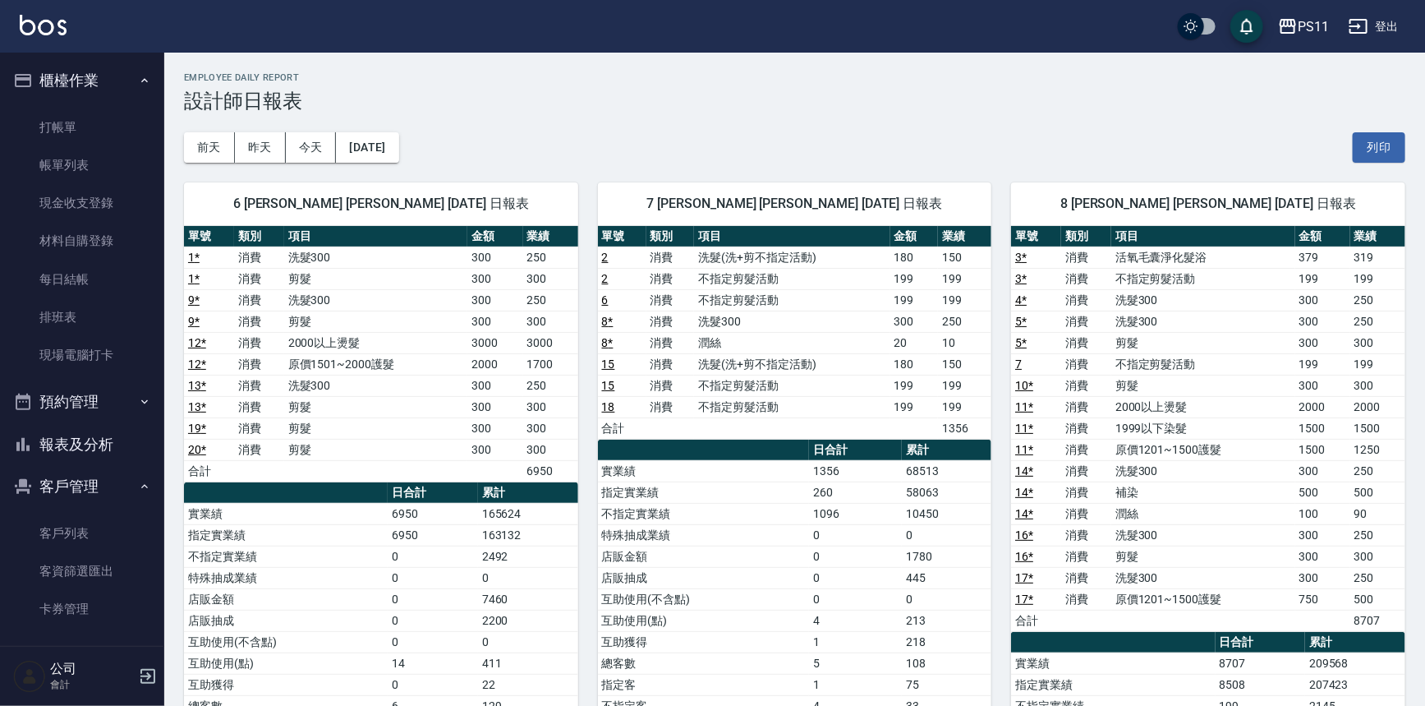
click at [81, 435] on button "報表及分析" at bounding box center [82, 444] width 151 height 43
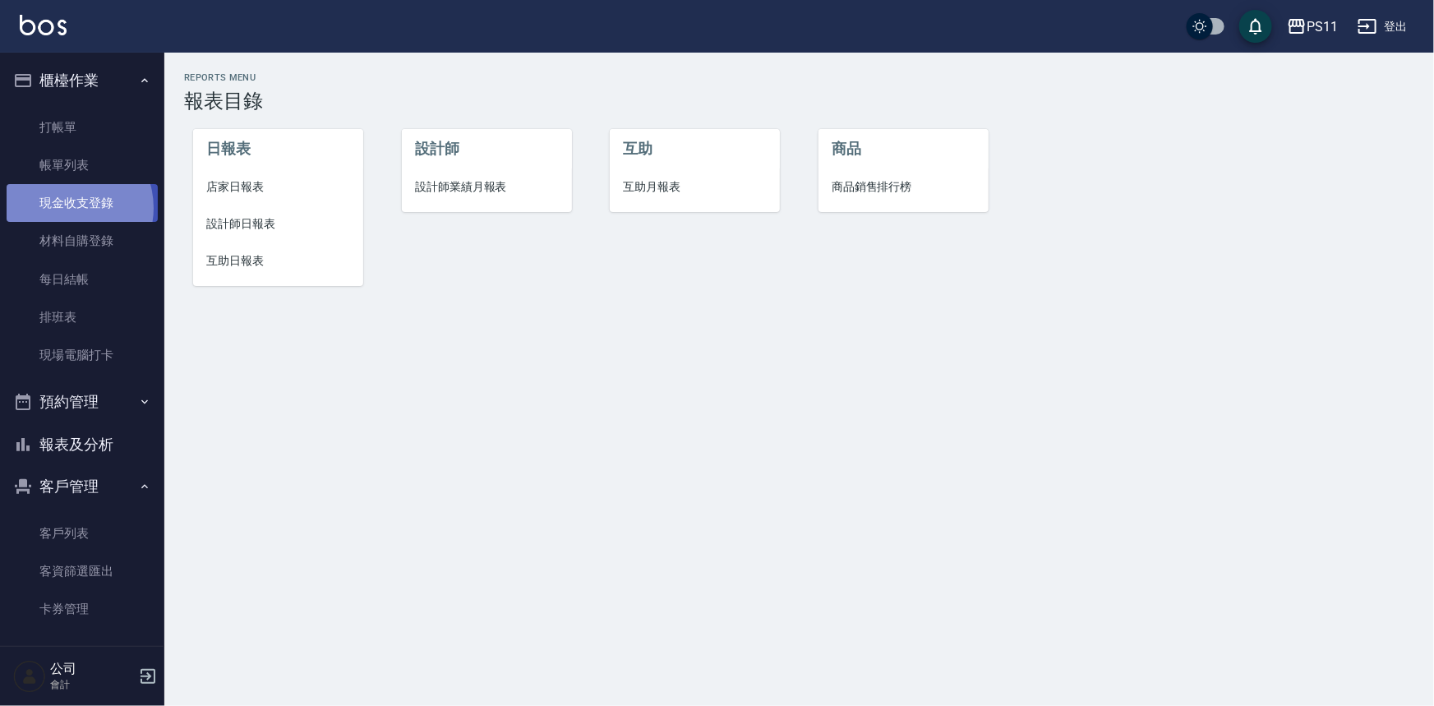
click at [66, 208] on link "現金收支登錄" at bounding box center [82, 203] width 151 height 38
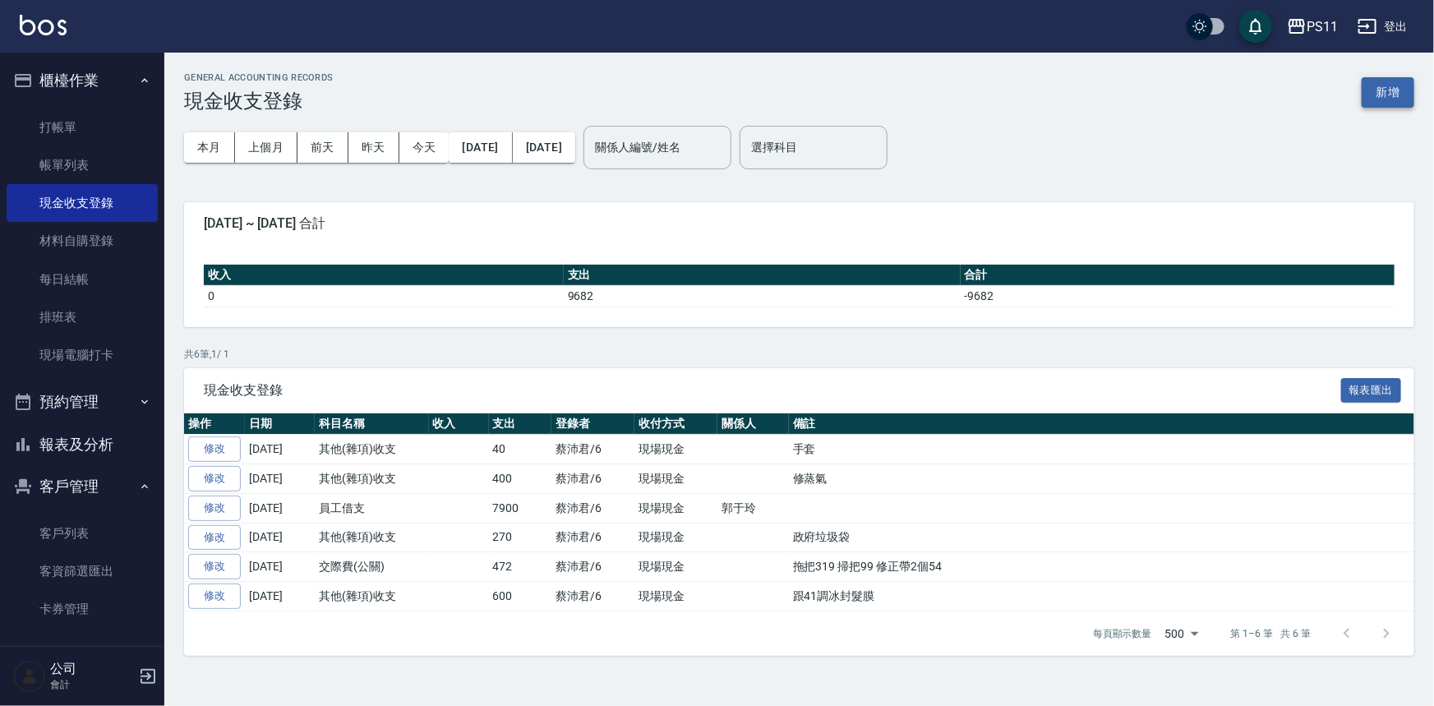
click at [1384, 82] on button "新增" at bounding box center [1387, 92] width 53 height 30
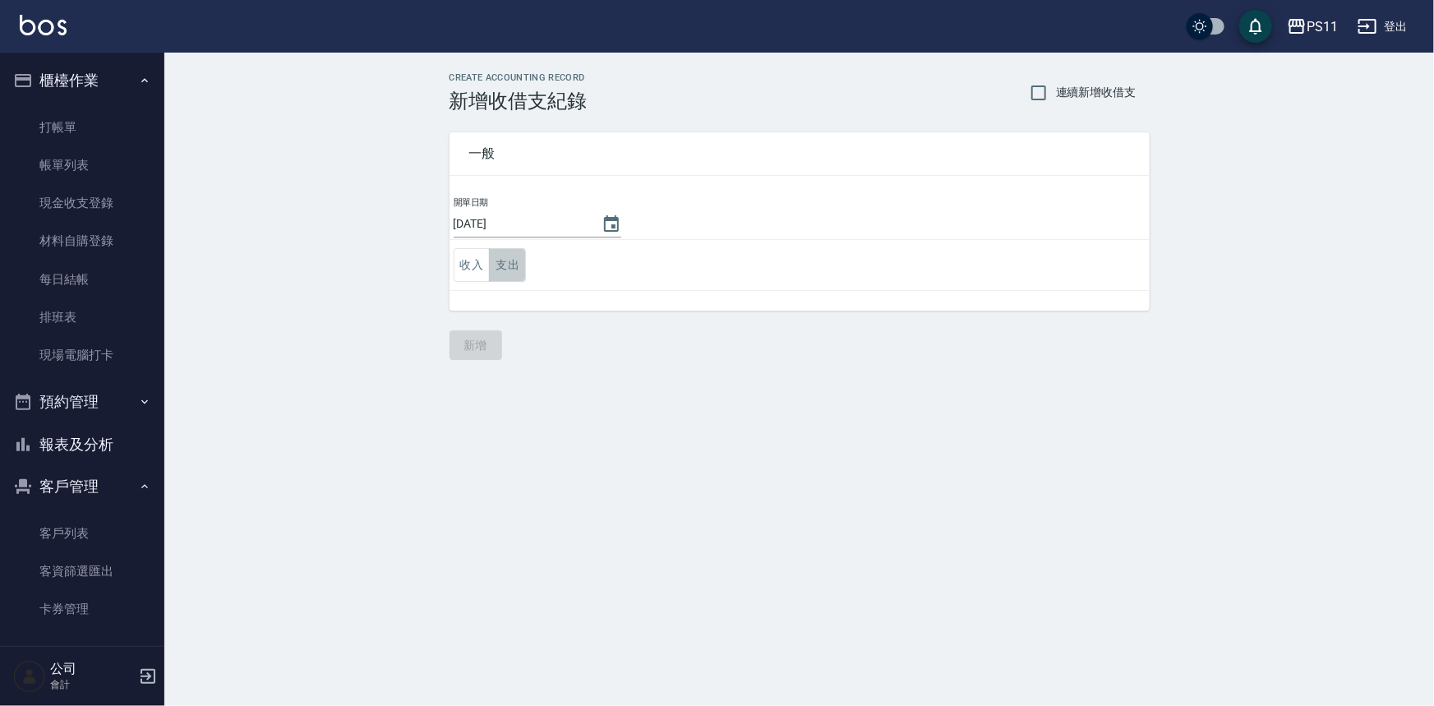
click at [520, 270] on button "支出" at bounding box center [507, 265] width 37 height 34
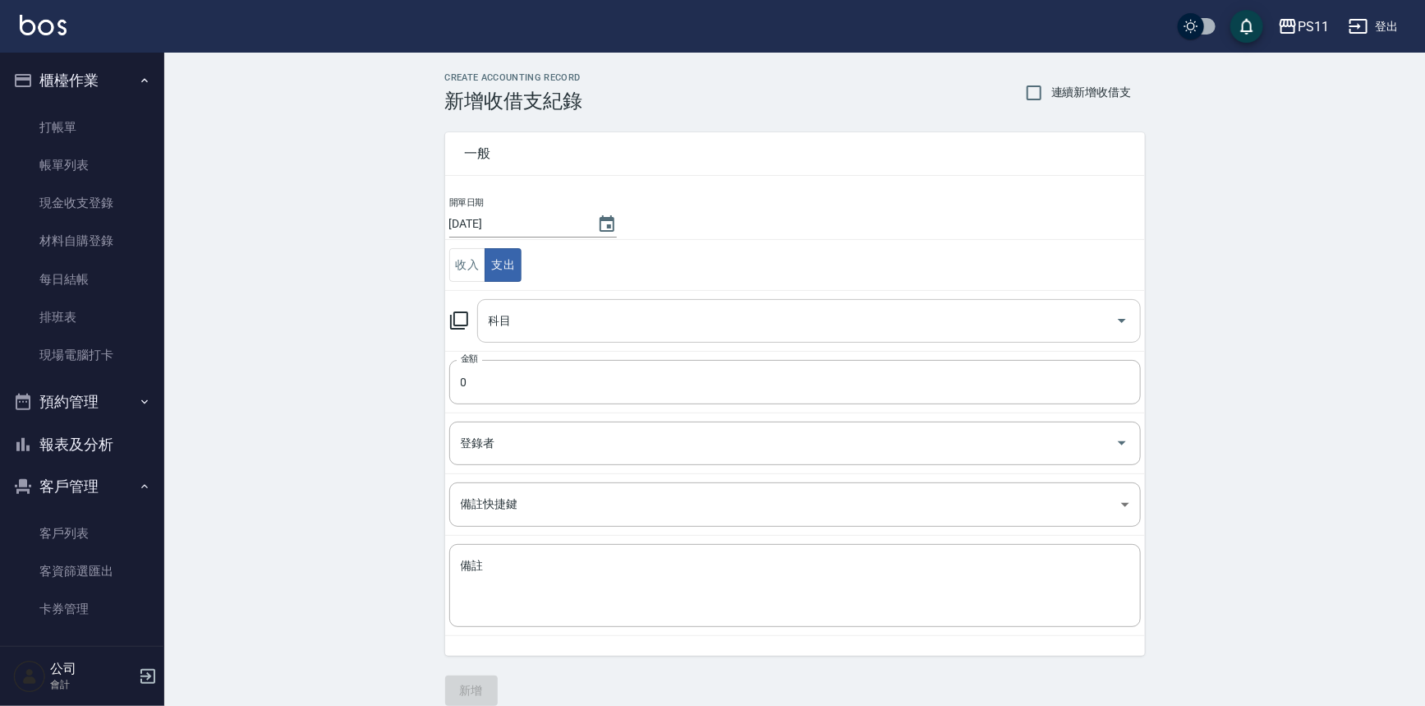
click at [707, 315] on input "科目" at bounding box center [797, 320] width 624 height 29
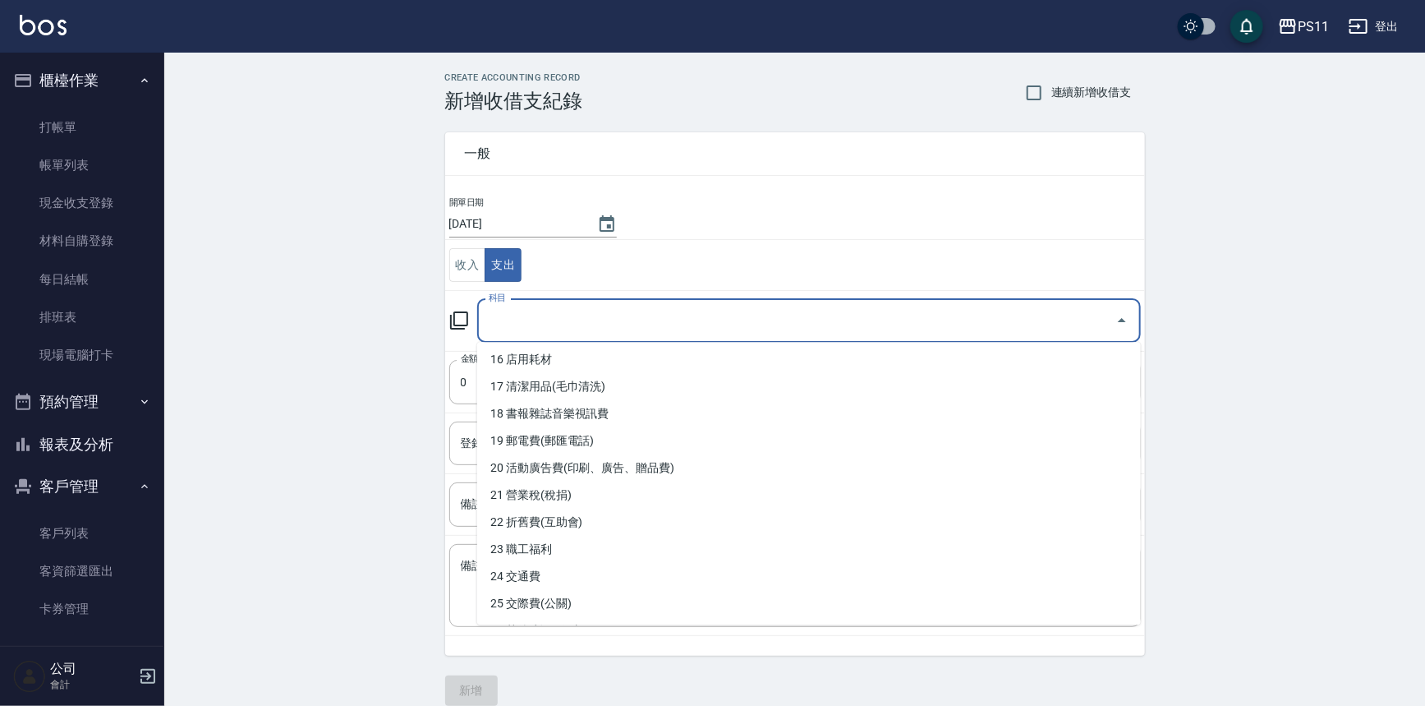
scroll to position [523, 0]
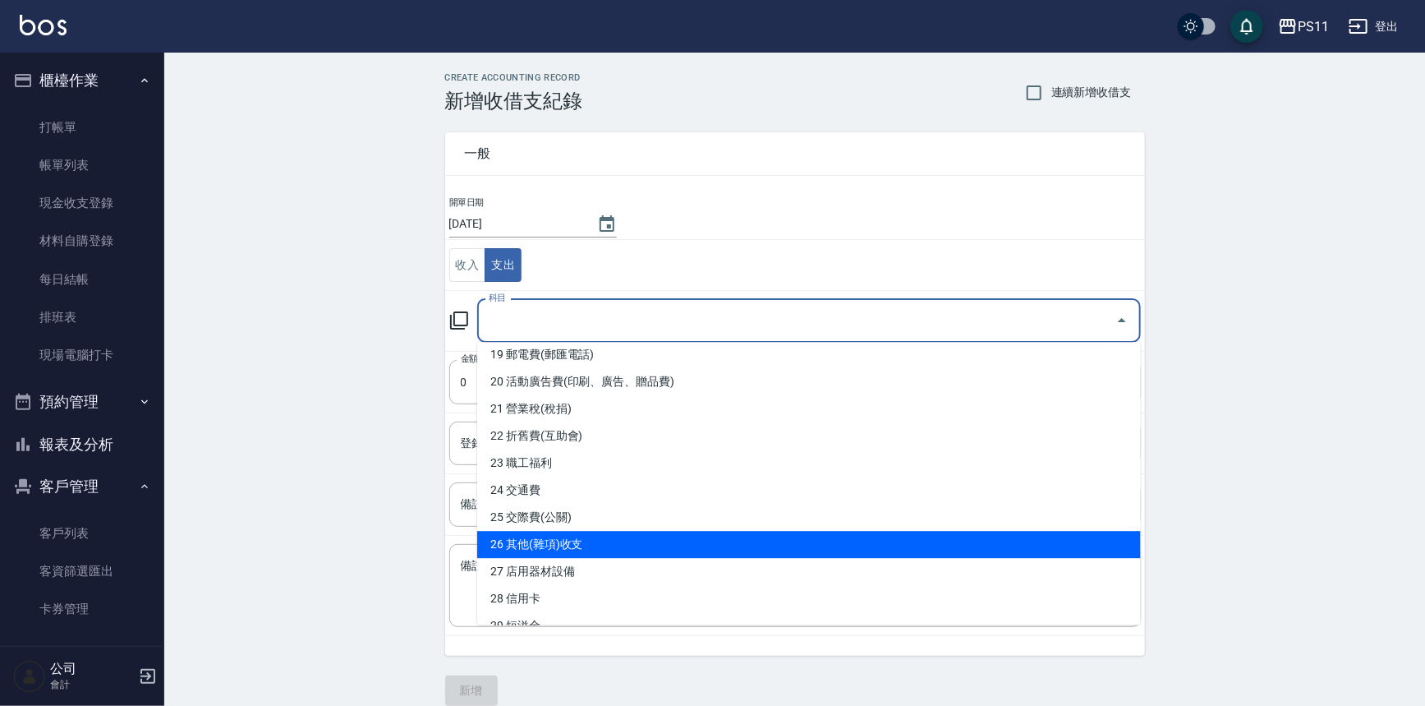
click at [601, 542] on li "26 其他(雜項)收支" at bounding box center [809, 544] width 664 height 27
type input "26 其他(雜項)收支"
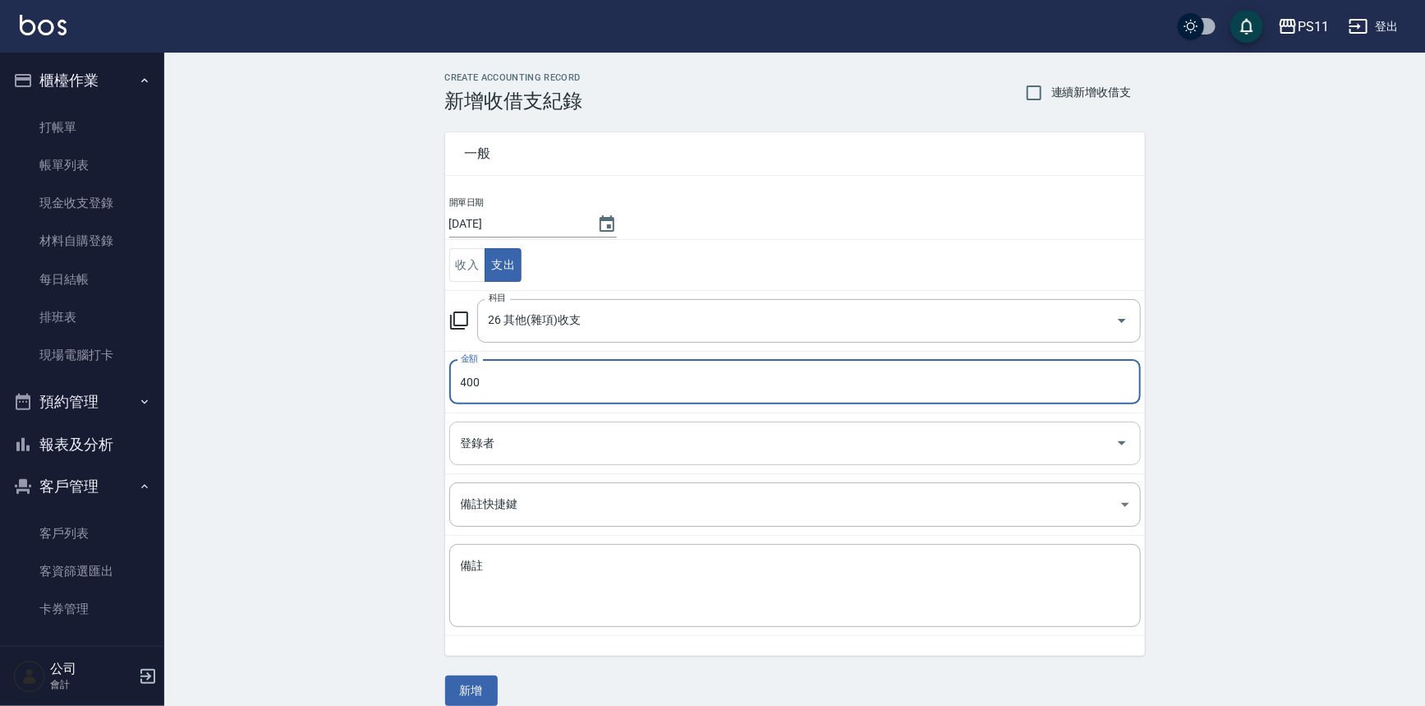
type input "400"
click at [598, 447] on input "登錄者" at bounding box center [783, 443] width 652 height 29
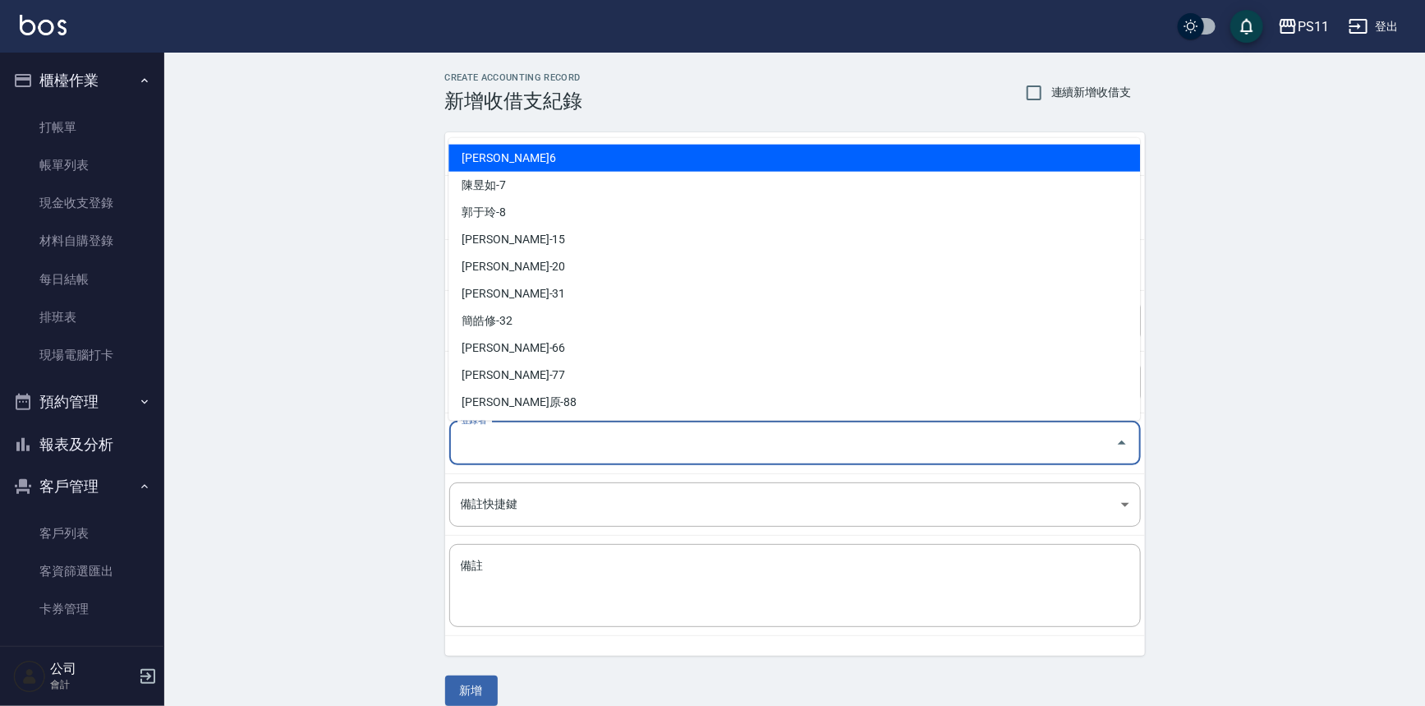
click at [575, 153] on li "[PERSON_NAME]6" at bounding box center [795, 158] width 692 height 27
type input "[PERSON_NAME]6"
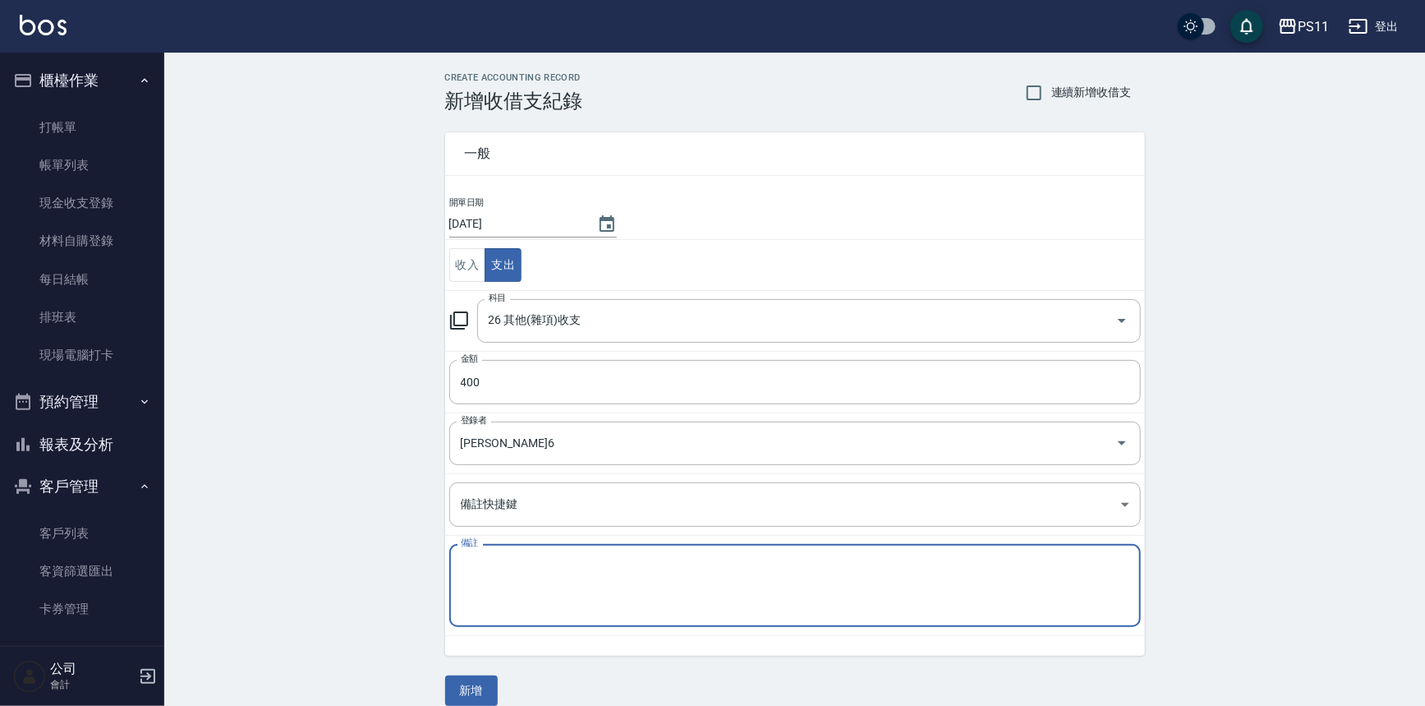
click at [588, 575] on textarea "備註" at bounding box center [795, 586] width 669 height 56
type textarea "e"
type textarea "松"
type textarea "公司藍色捲子"
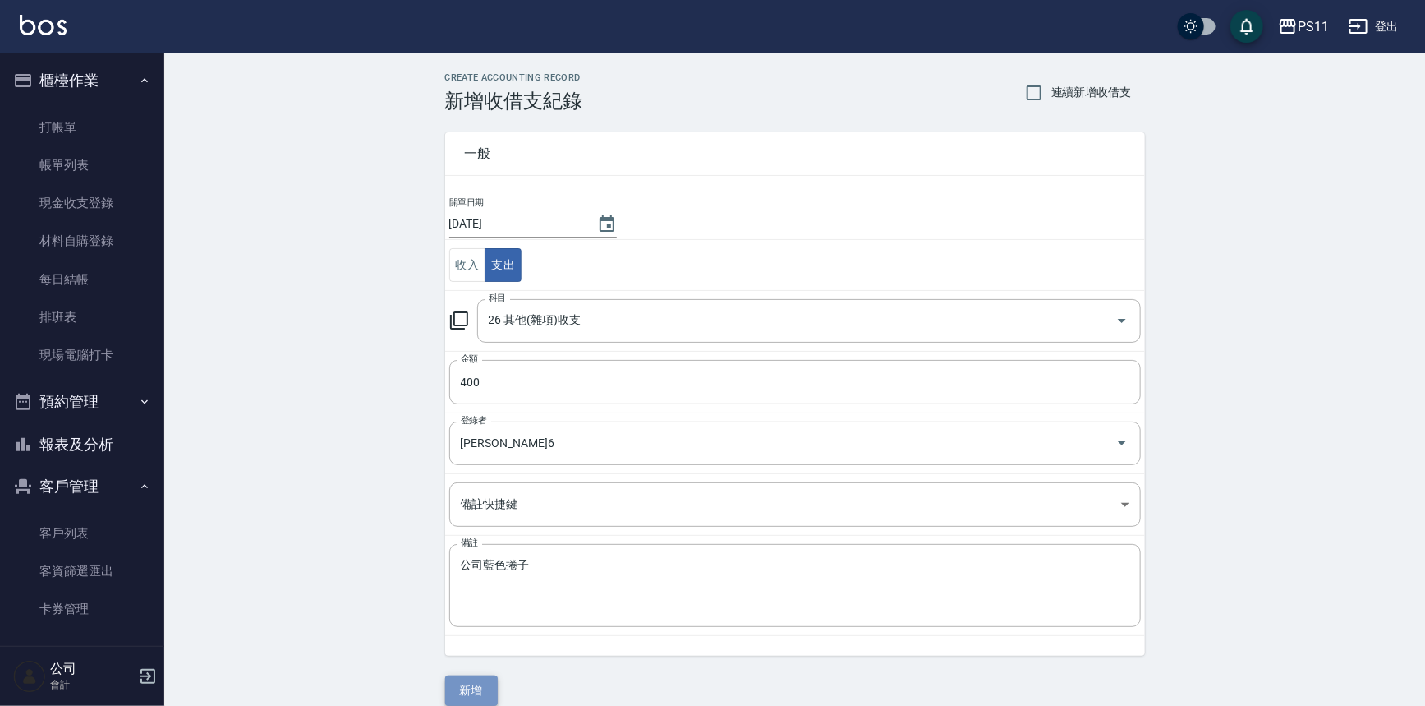
click at [469, 675] on button "新增" at bounding box center [471, 690] width 53 height 30
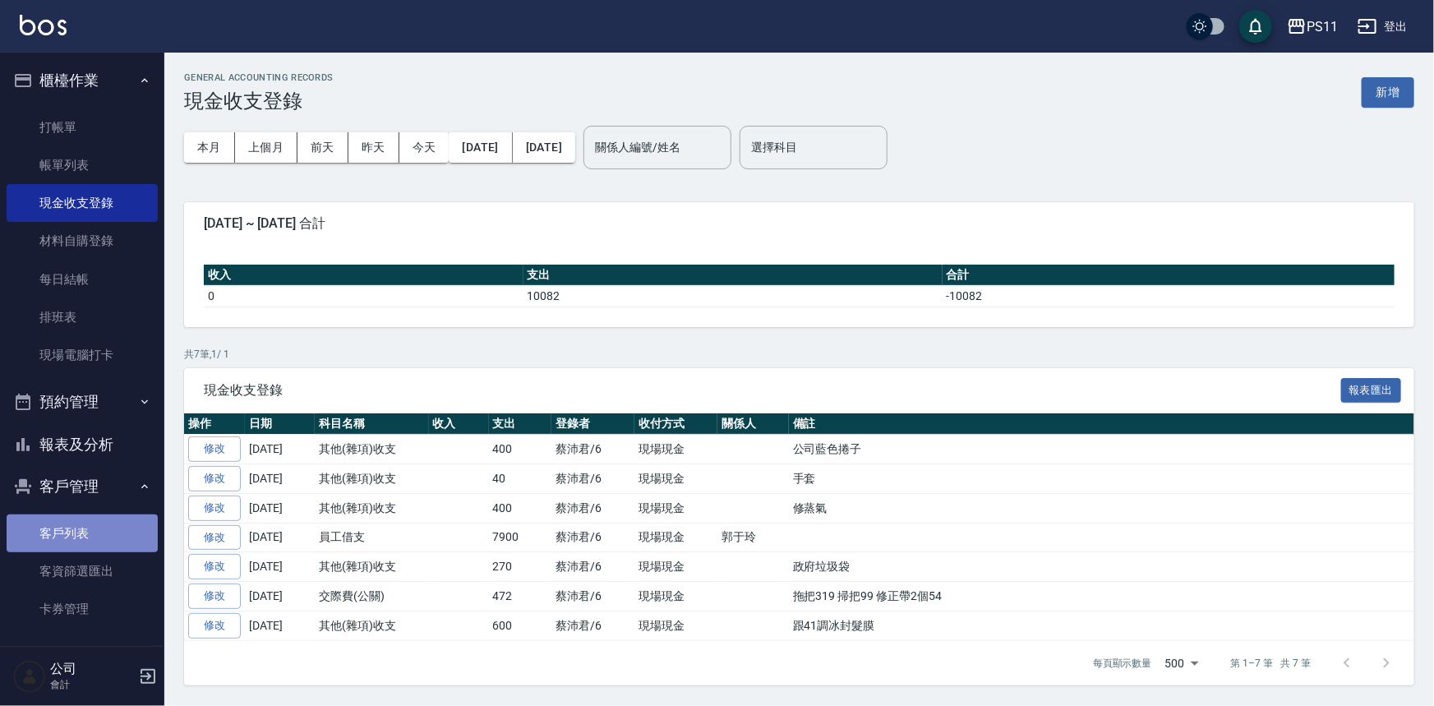
click at [113, 518] on link "客戶列表" at bounding box center [82, 533] width 151 height 38
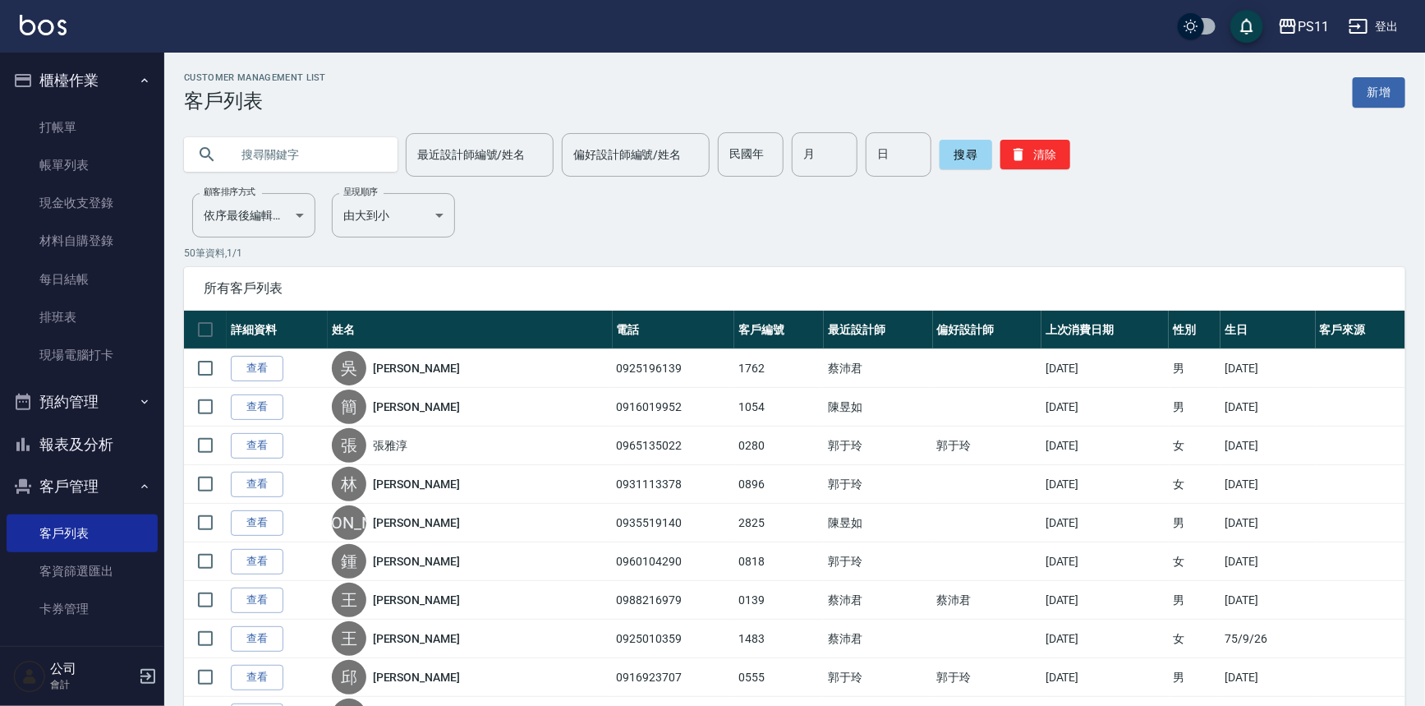
click at [380, 153] on input "text" at bounding box center [307, 154] width 154 height 44
type input "0938337921"
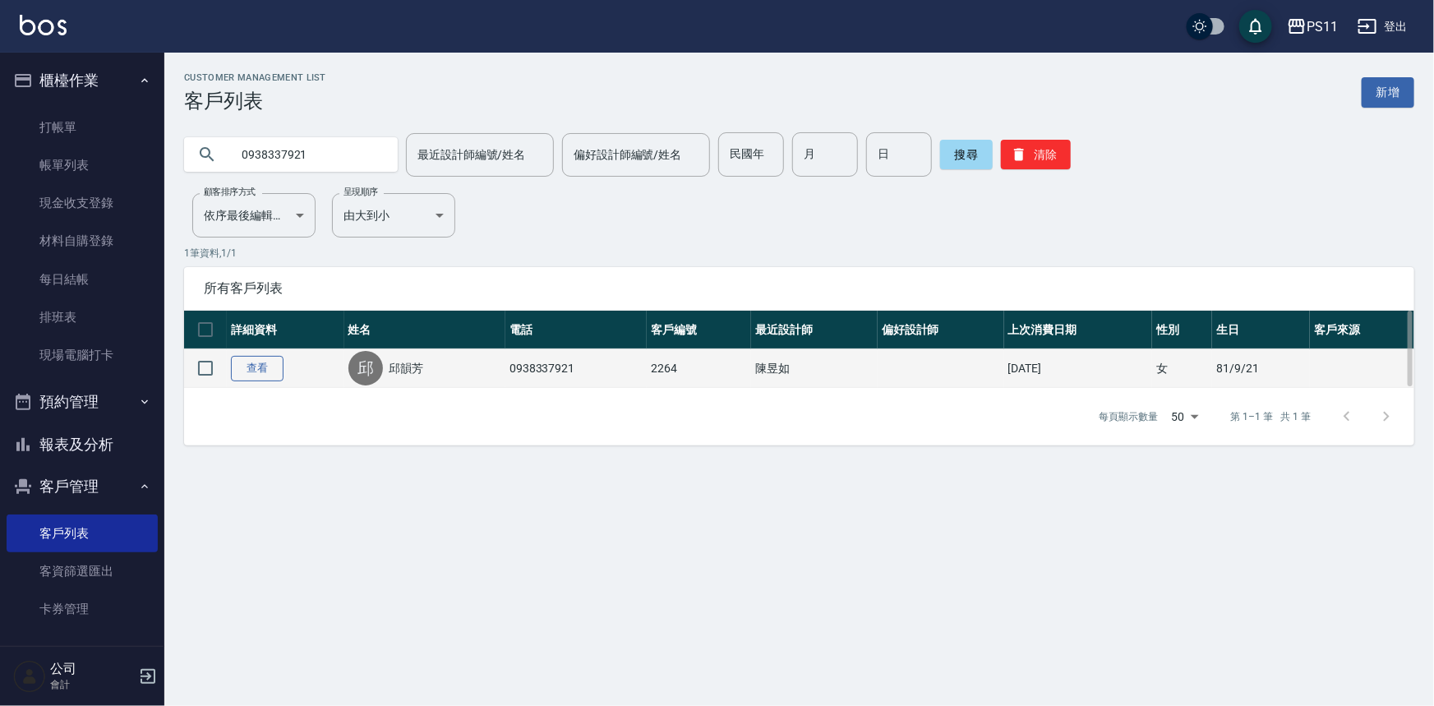
click at [255, 361] on link "查看" at bounding box center [257, 368] width 53 height 25
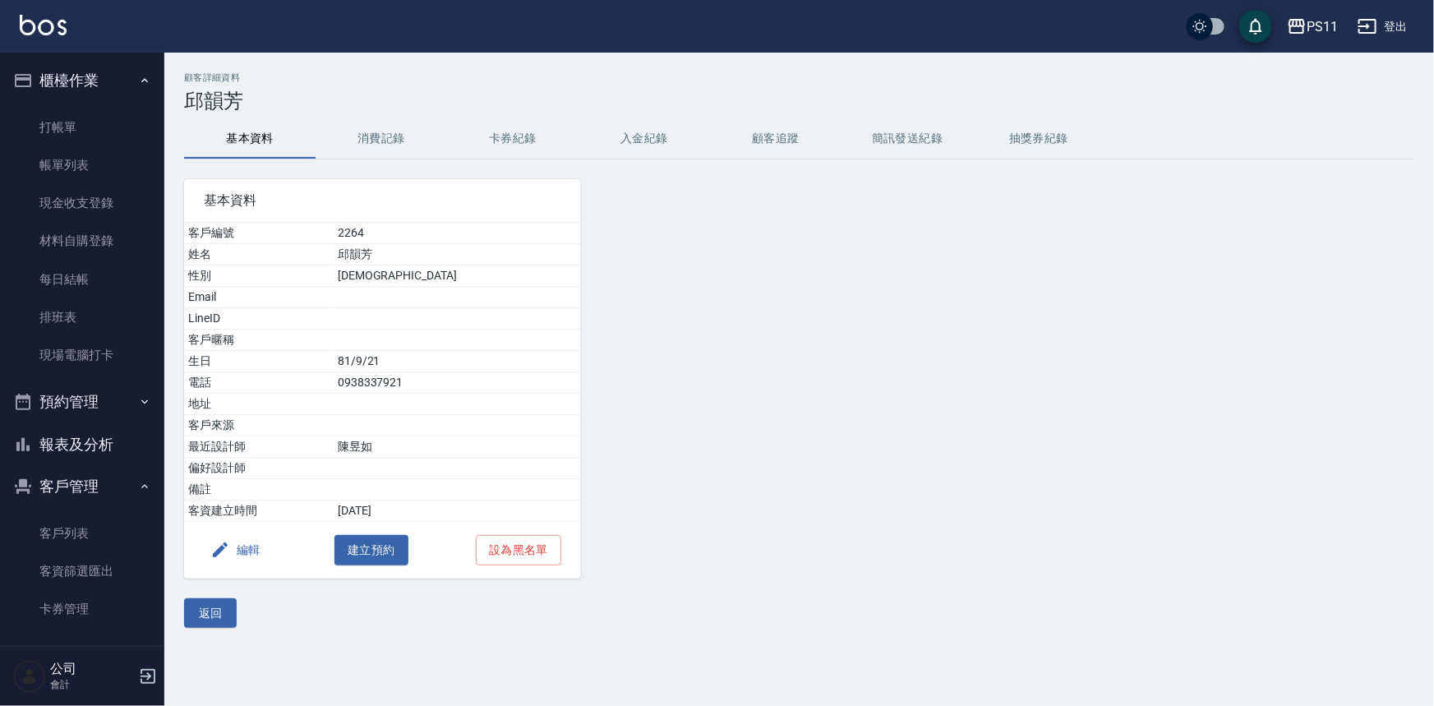
click at [427, 139] on button "消費記錄" at bounding box center [380, 138] width 131 height 39
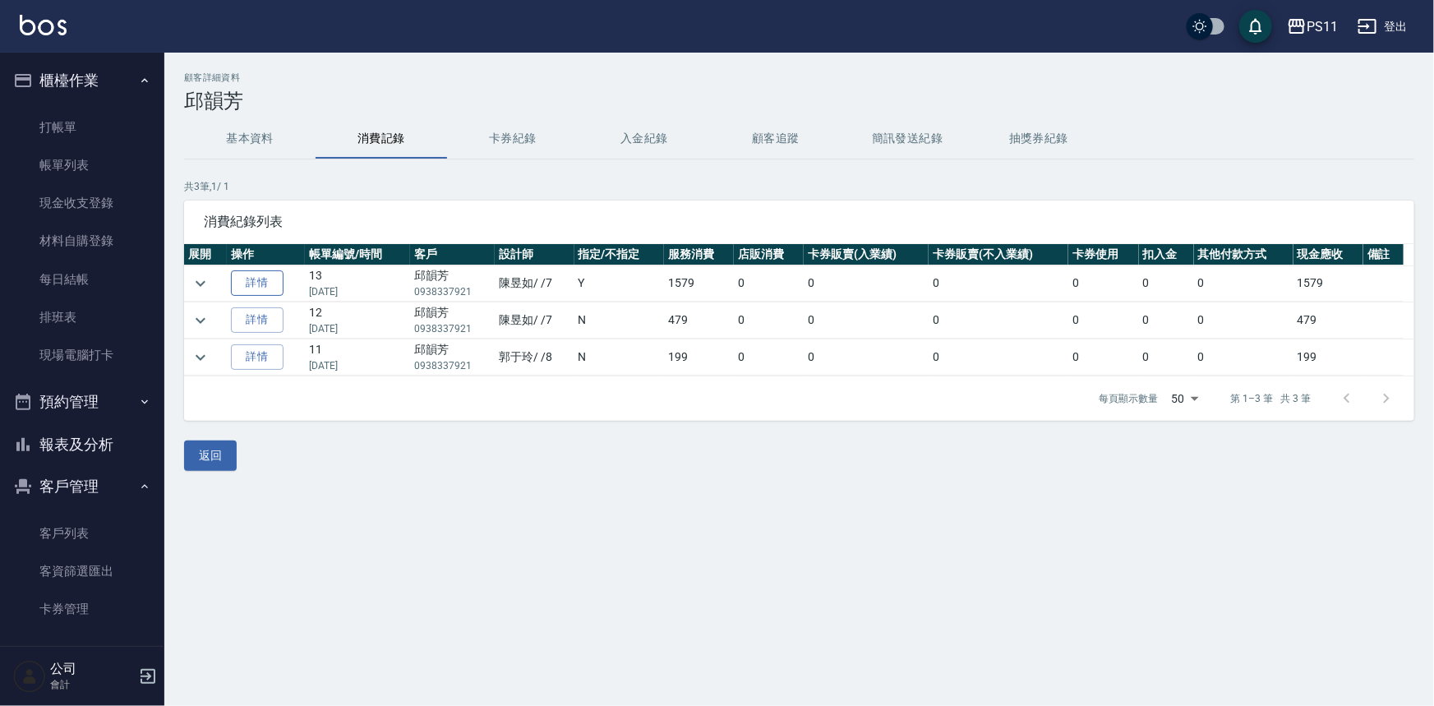
click at [271, 288] on link "詳情" at bounding box center [257, 282] width 53 height 25
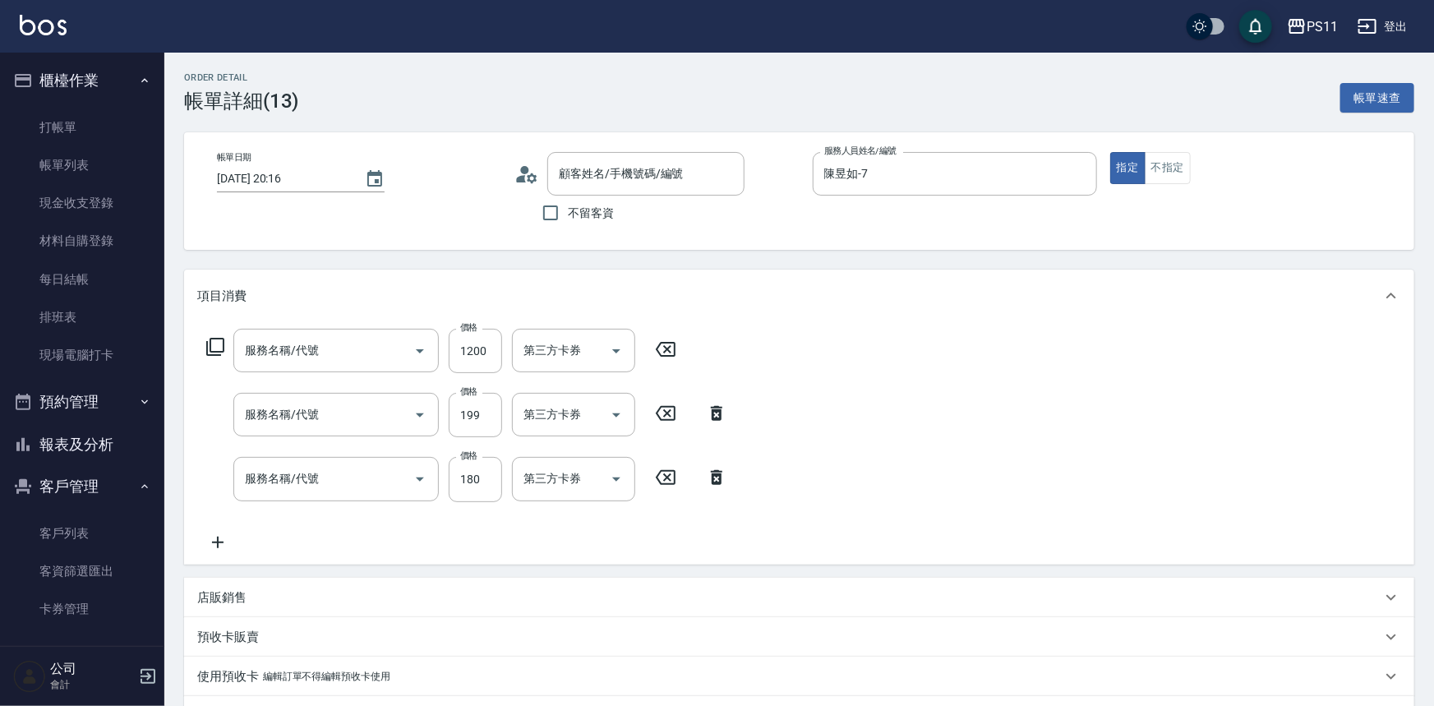
type input "[DATE] 20:16"
type input "陳昱如-7"
type input "原價801~1200護髮(51200)"
type input "不指定剪髮活動(2199)"
type input "洗髮(洗+剪不指定活動)(1180)"
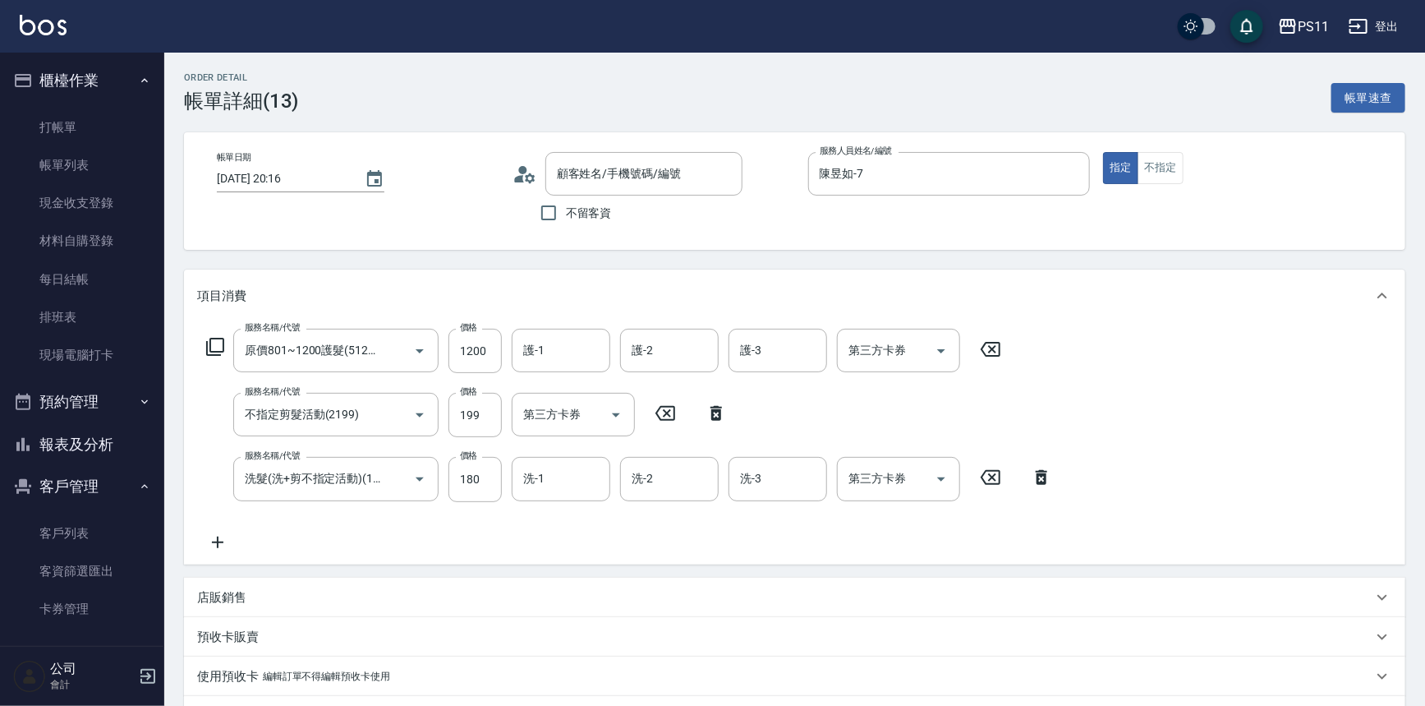
type input "[PERSON_NAME]/0938337921/2264"
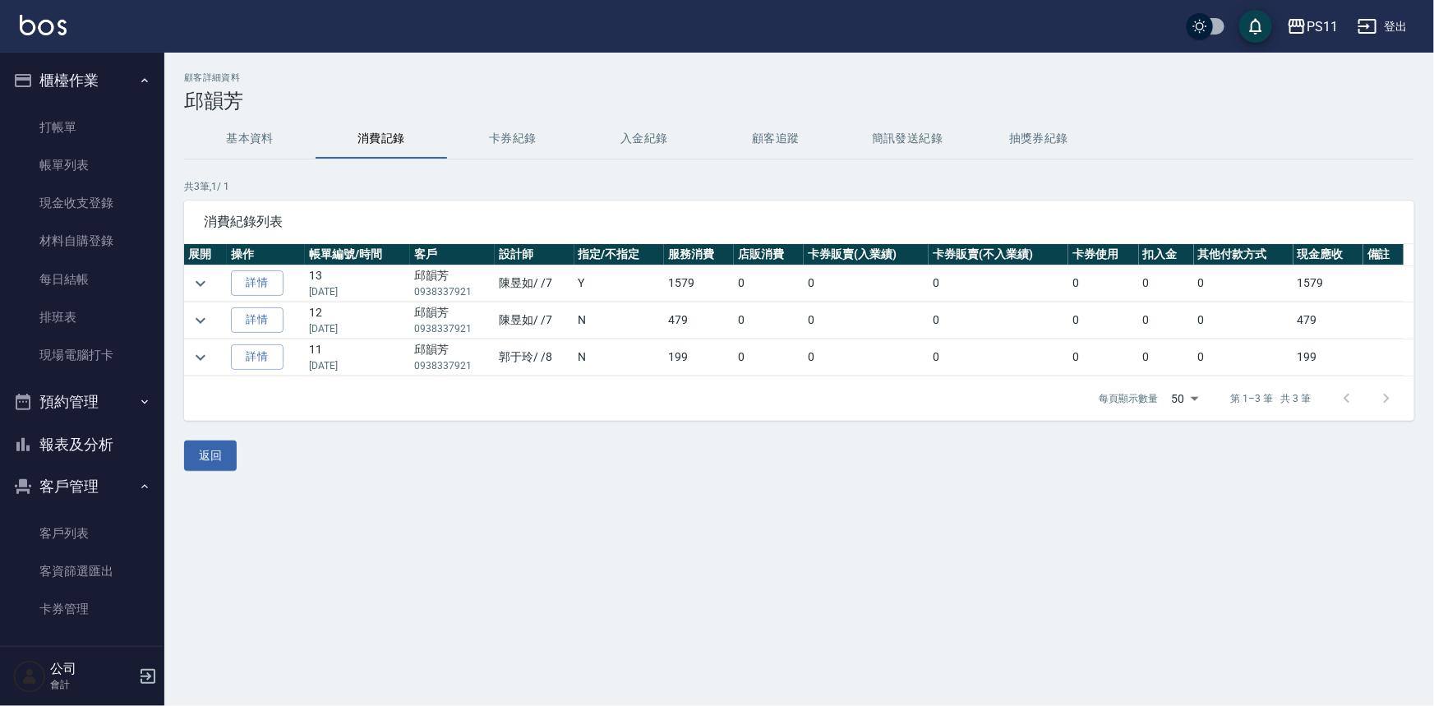
click at [259, 131] on button "基本資料" at bounding box center [249, 138] width 131 height 39
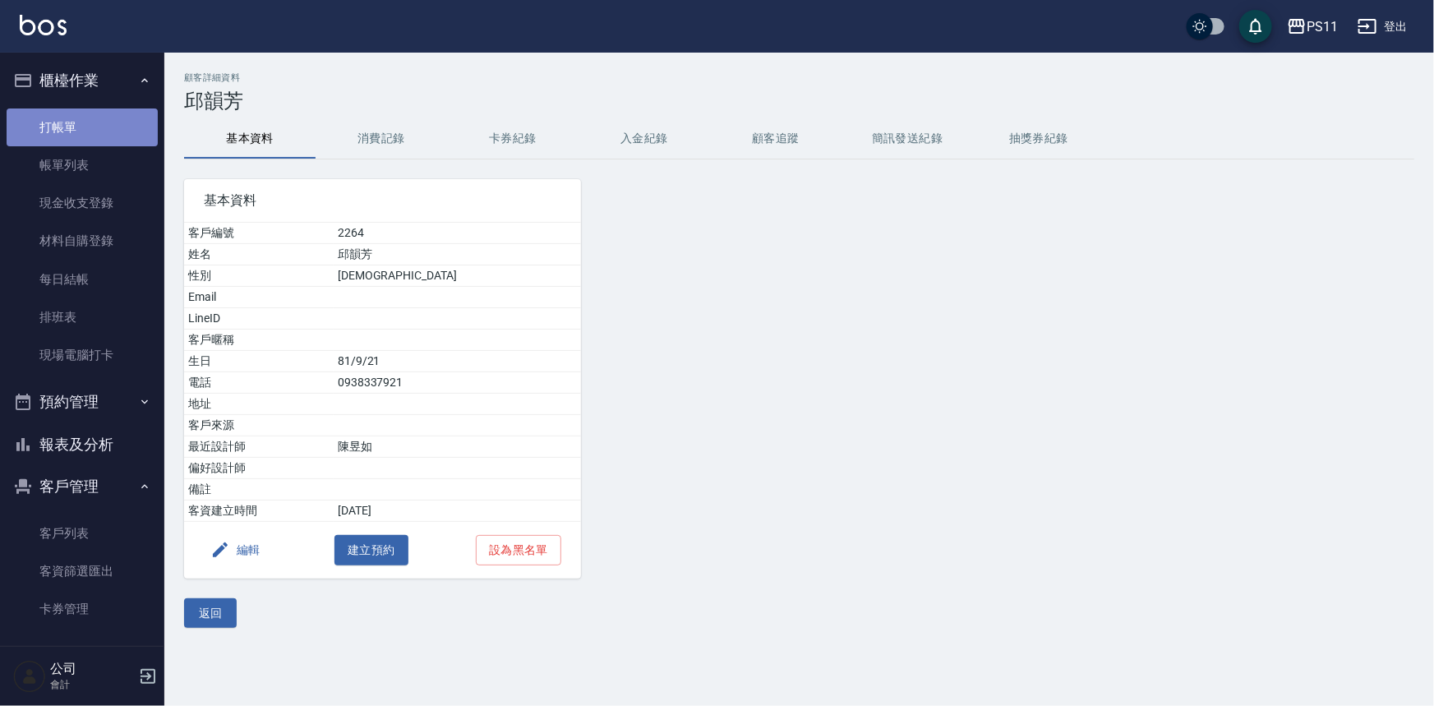
click at [104, 131] on link "打帳單" at bounding box center [82, 127] width 151 height 38
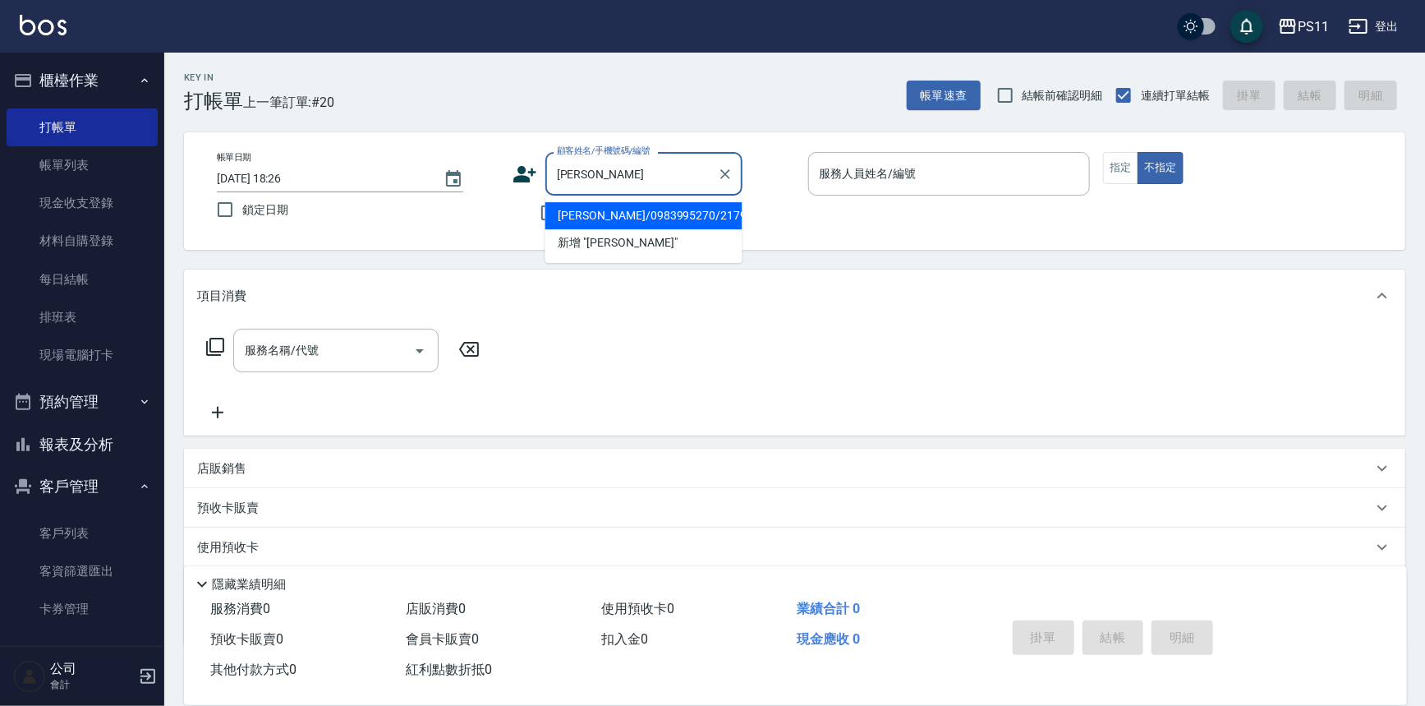
click at [613, 206] on li "[PERSON_NAME]/0983995270/2179" at bounding box center [644, 215] width 197 height 27
type input "[PERSON_NAME]/0983995270/2179"
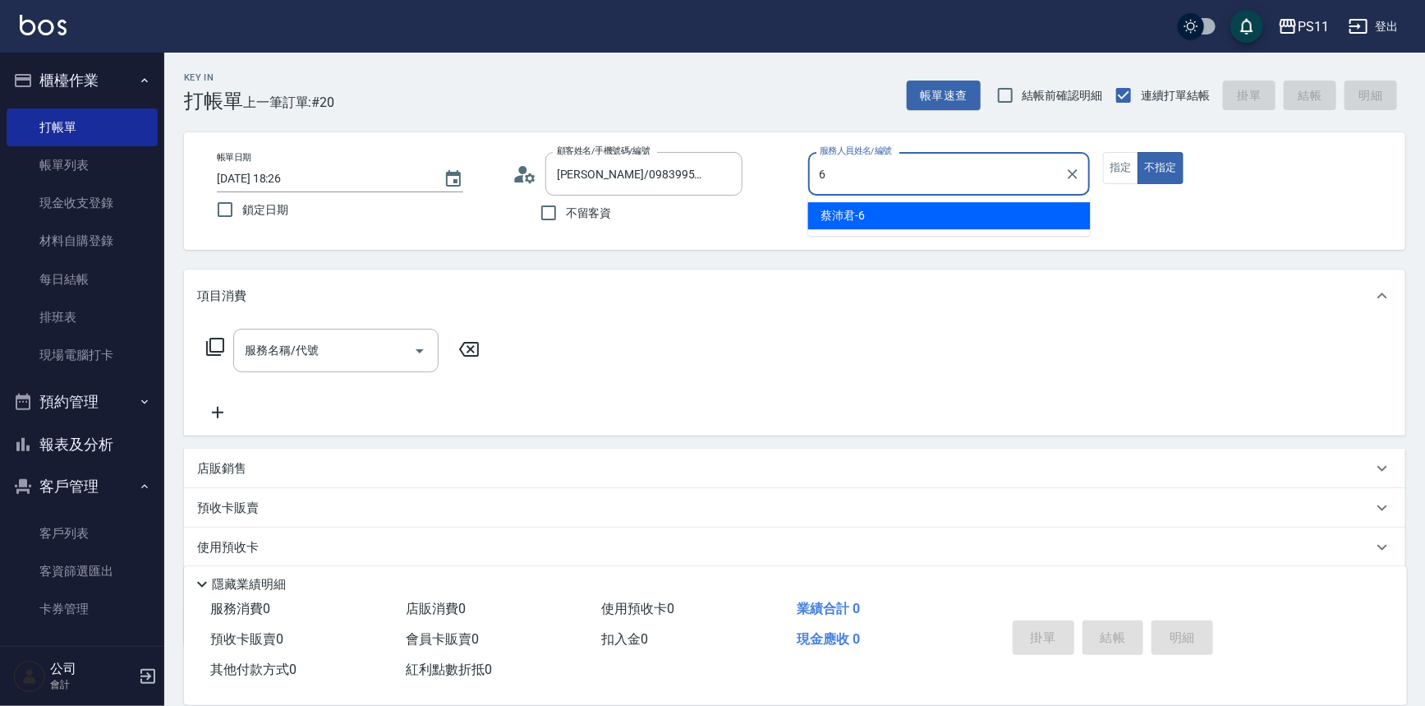
type input "[PERSON_NAME]6"
type button "false"
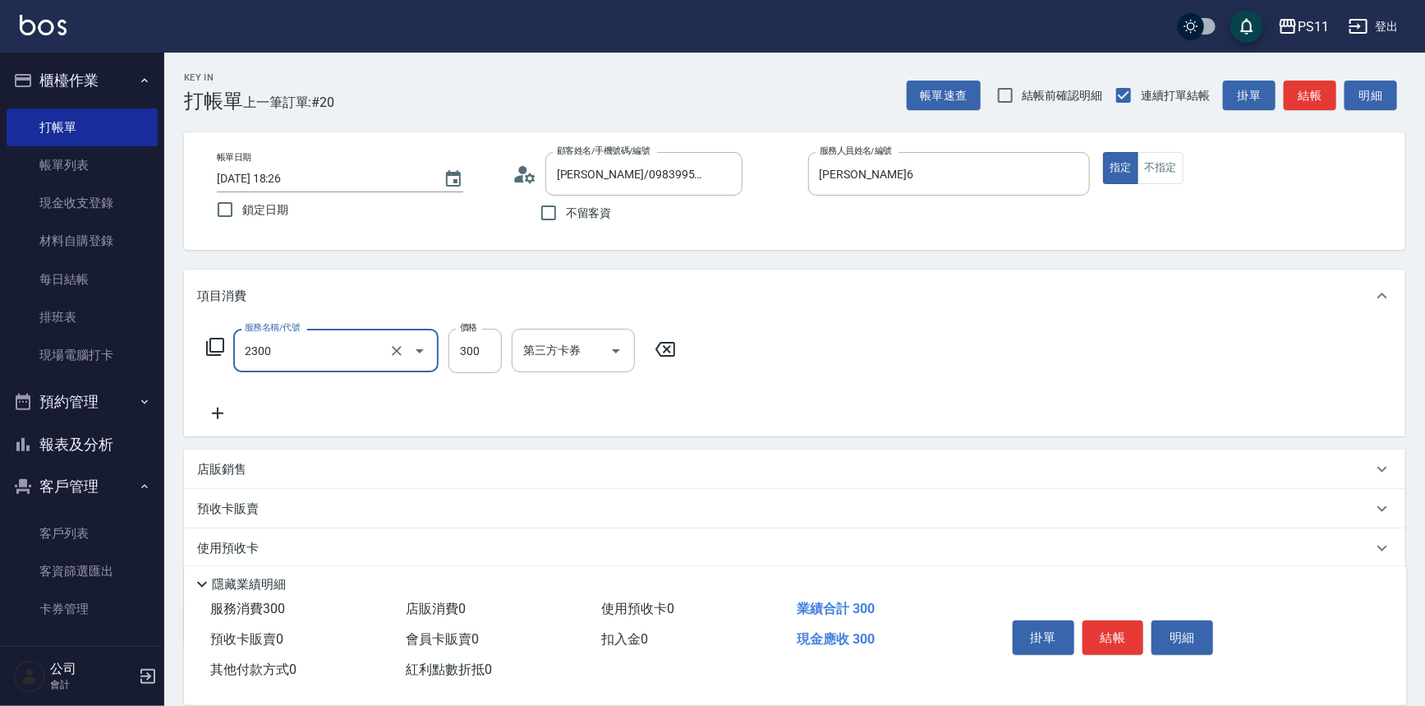
type input "剪髮(2300)"
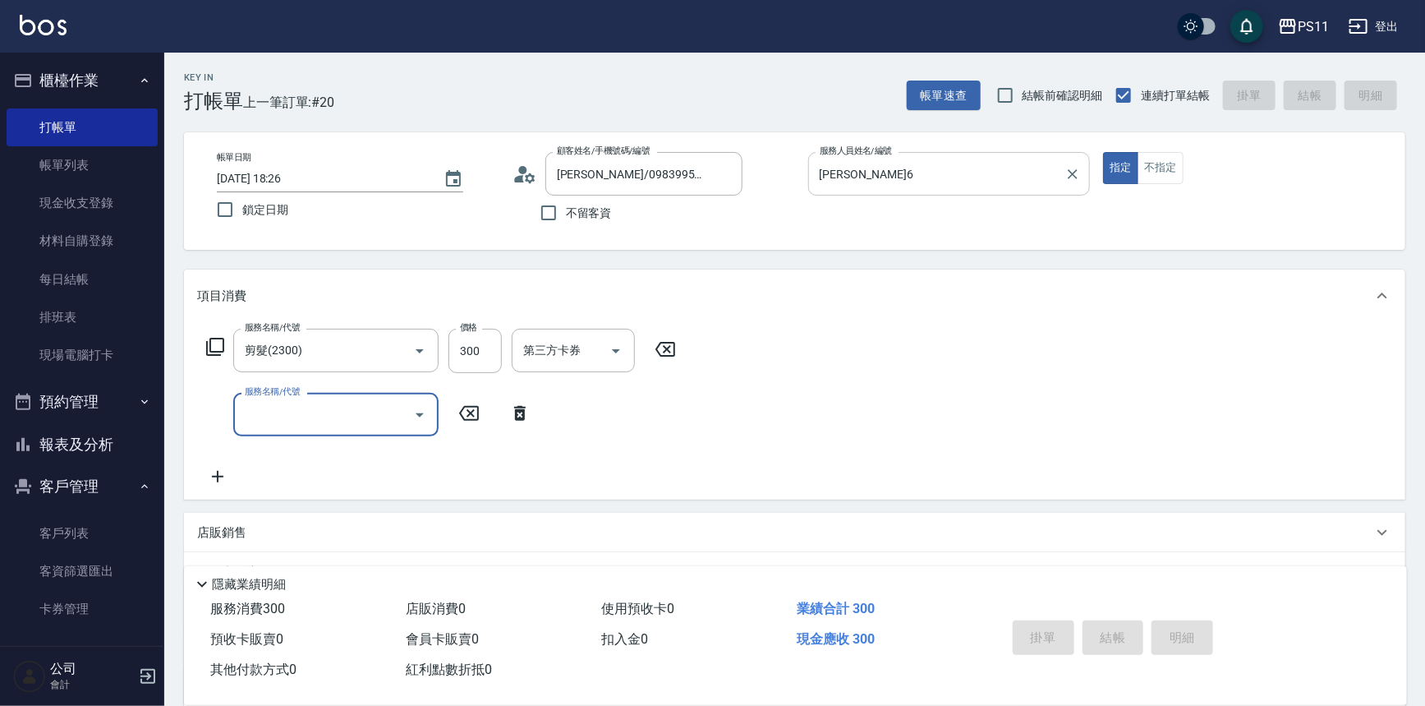
type input "[DATE] 18:27"
